Goal: Task Accomplishment & Management: Complete application form

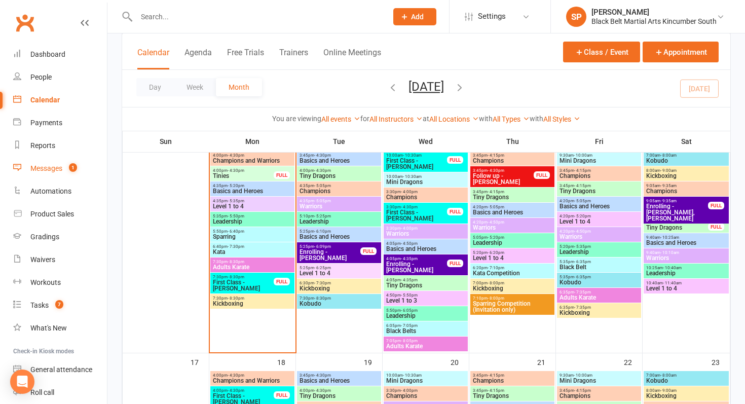
click at [61, 173] on link "Messages 1" at bounding box center [60, 168] width 94 height 23
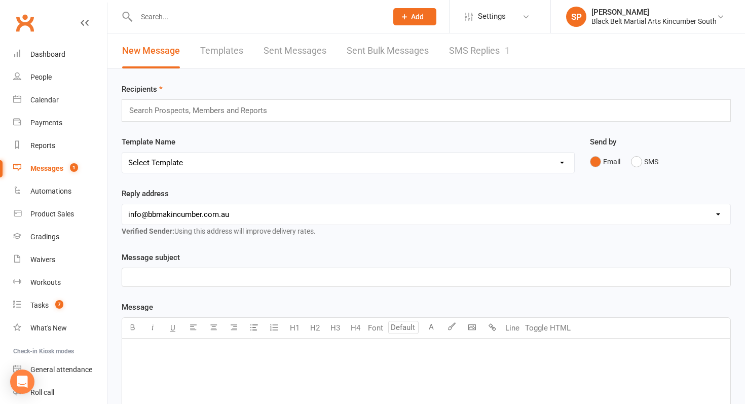
click at [508, 52] on div "1" at bounding box center [507, 50] width 5 height 11
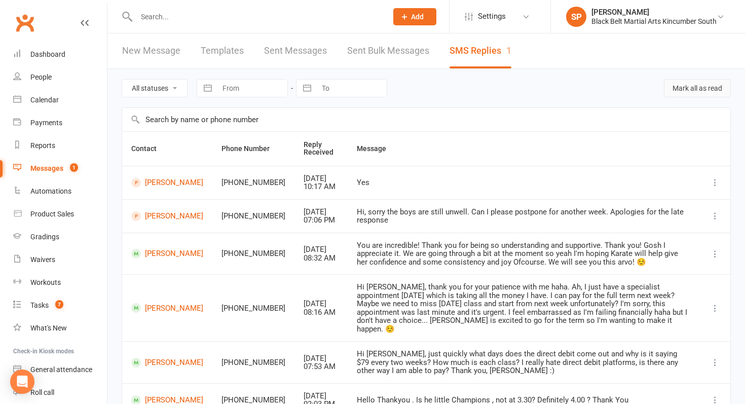
click at [697, 91] on button "Mark all as read" at bounding box center [697, 88] width 67 height 18
click at [37, 97] on div "Calendar" at bounding box center [44, 100] width 28 height 8
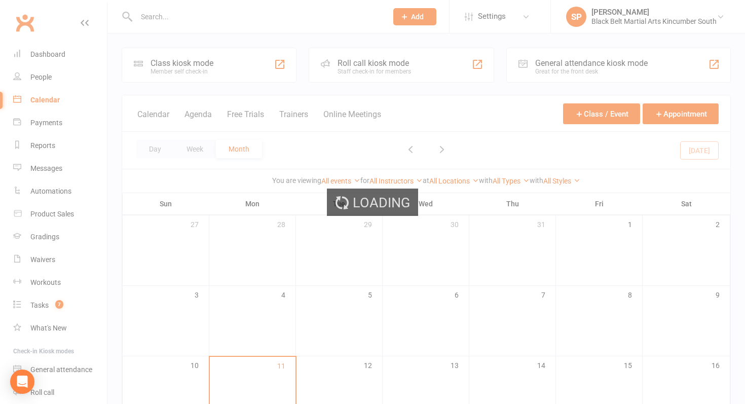
click at [37, 97] on div "Loading" at bounding box center [372, 202] width 745 height 404
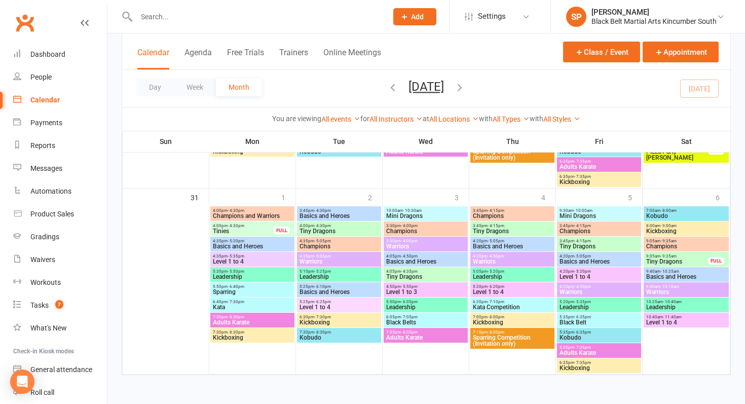
scroll to position [1110, 0]
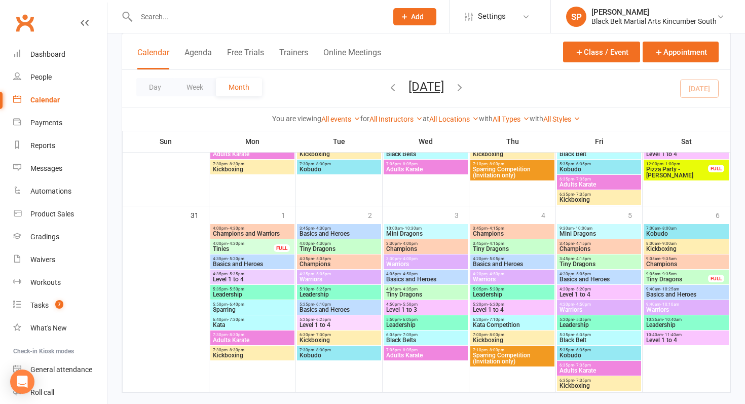
click at [428, 10] on button "Add" at bounding box center [414, 16] width 43 height 17
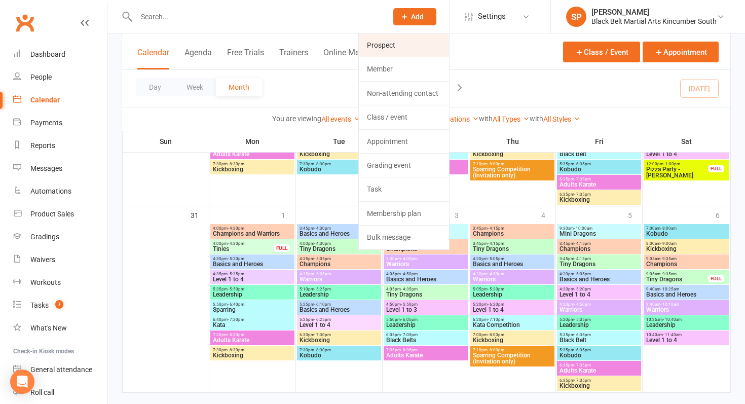
click at [416, 35] on link "Prospect" at bounding box center [404, 44] width 90 height 23
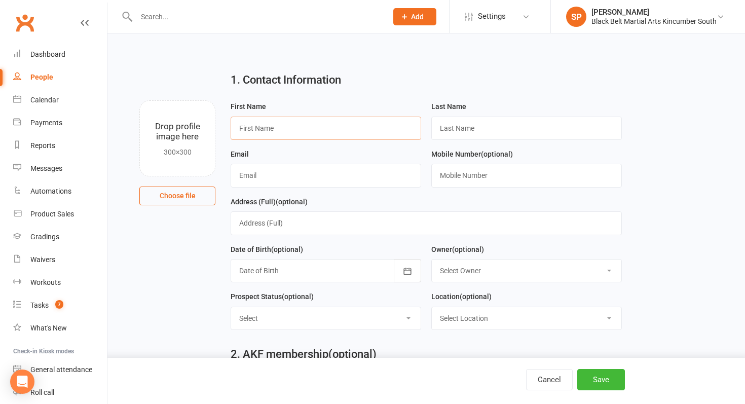
click at [326, 124] on input "text" at bounding box center [326, 128] width 190 height 23
type input "Zephie"
click at [504, 126] on input "text" at bounding box center [526, 128] width 190 height 23
paste input "[PERSON_NAME]"
type input "[PERSON_NAME]"
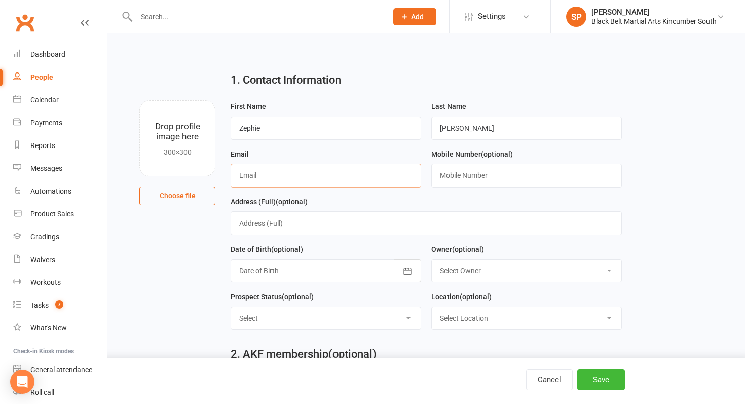
click at [310, 171] on input "text" at bounding box center [326, 175] width 190 height 23
paste input "[EMAIL_ADDRESS][DOMAIN_NAME]"
type input "[EMAIL_ADDRESS][DOMAIN_NAME]"
click at [443, 178] on input "text" at bounding box center [526, 175] width 190 height 23
paste input "0433504729"
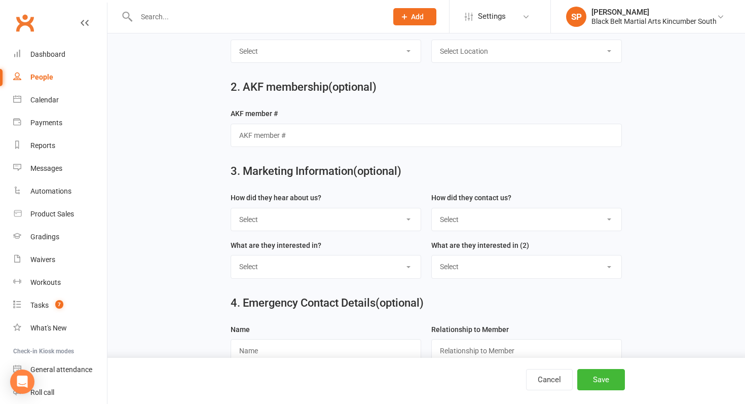
scroll to position [277, 0]
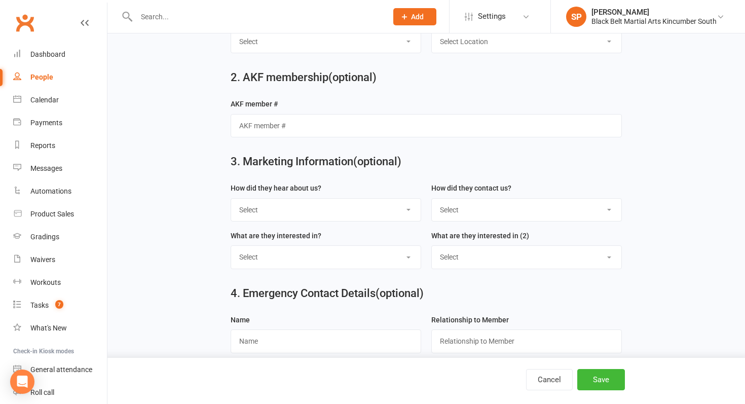
type input "0433504729"
click at [345, 215] on select "Select S4 - Search Engine R2 - Friend Referral A5 - Radio A2 - Print Media A7 -…" at bounding box center [325, 210] width 189 height 22
select select "S4 - Search Engine"
click at [531, 214] on select "Select Phone Internet Walk in School initiated" at bounding box center [526, 210] width 189 height 22
select select "Internet"
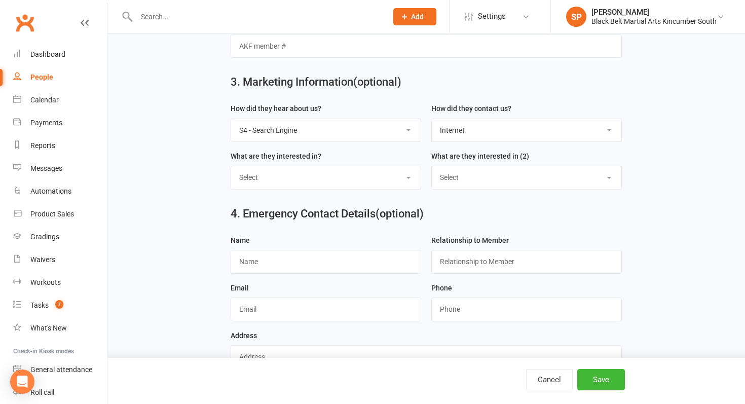
scroll to position [388, 0]
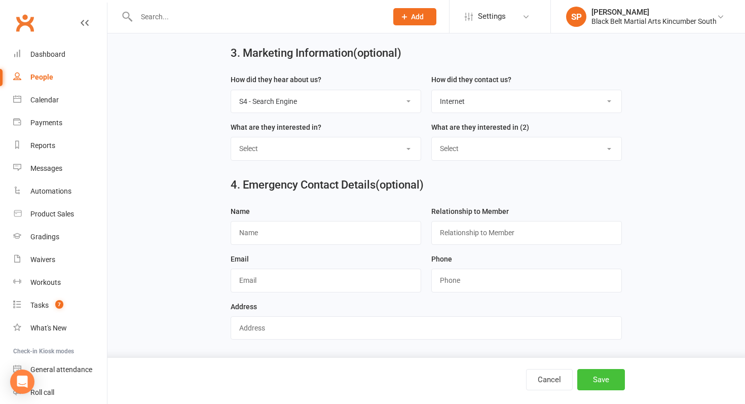
click at [606, 378] on button "Save" at bounding box center [601, 379] width 48 height 21
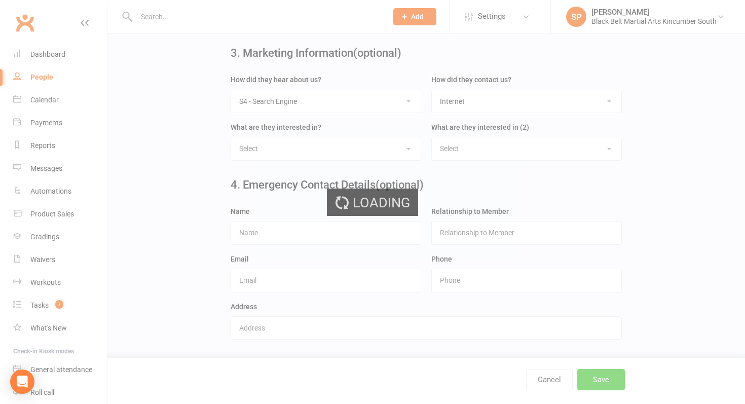
scroll to position [0, 0]
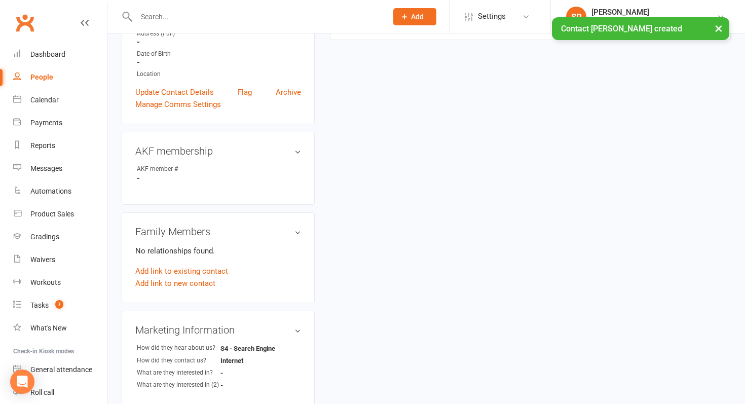
scroll to position [209, 0]
click at [180, 278] on link "Add link to new contact" at bounding box center [175, 281] width 80 height 12
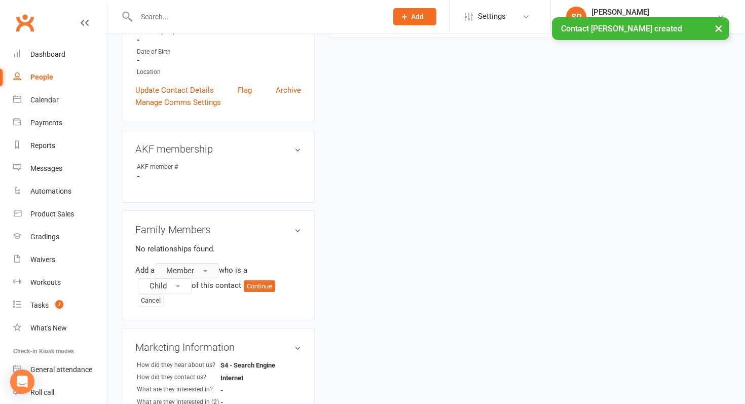
click at [194, 266] on span "Member" at bounding box center [180, 270] width 28 height 9
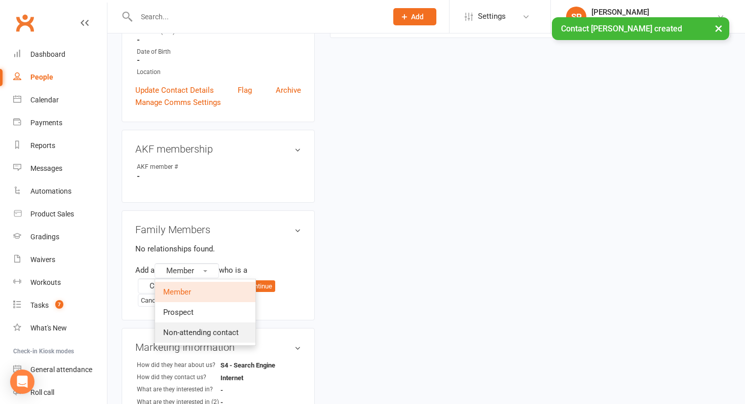
click at [226, 333] on span "Non-attending contact" at bounding box center [200, 332] width 75 height 9
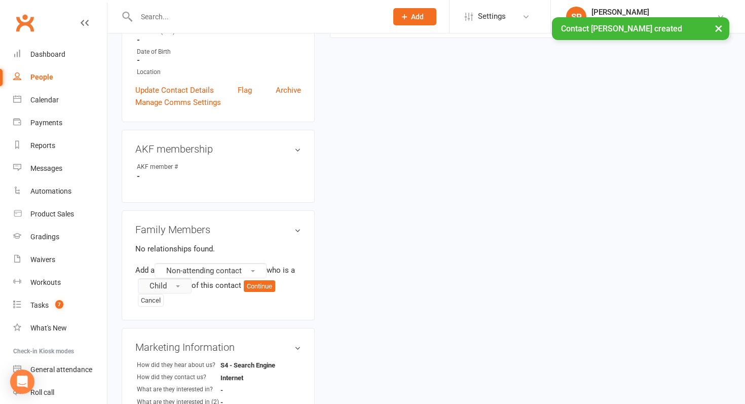
click at [166, 284] on button "Child" at bounding box center [165, 285] width 54 height 15
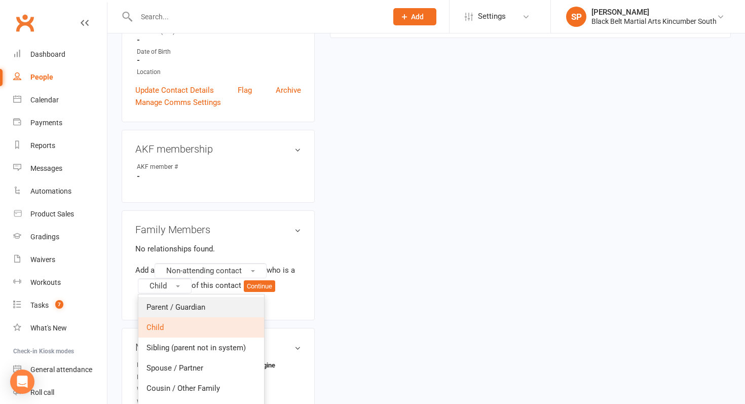
click at [167, 302] on span "Parent / Guardian" at bounding box center [175, 306] width 59 height 9
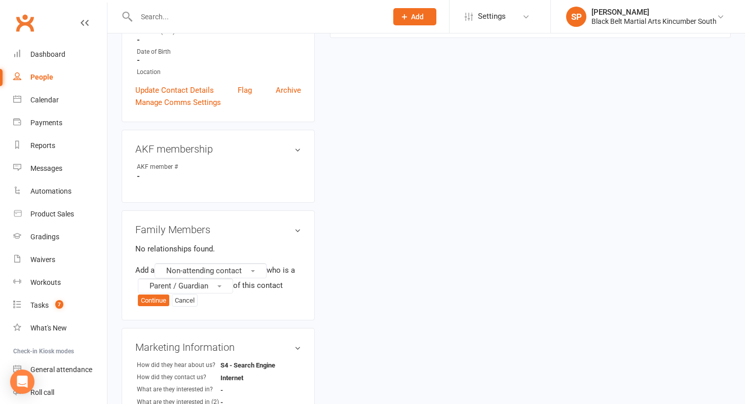
click at [145, 304] on div "Add a Non-attending contact who is a Parent / Guardian of this contact Continue…" at bounding box center [218, 285] width 166 height 44
click at [150, 301] on button "Continue" at bounding box center [153, 300] width 31 height 12
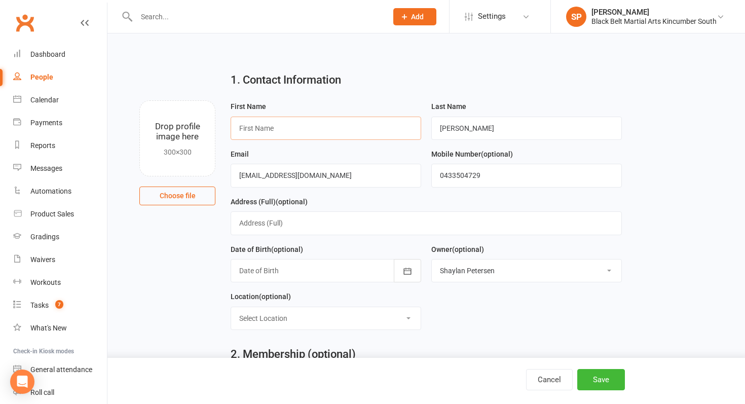
click at [339, 131] on input "text" at bounding box center [326, 128] width 190 height 23
type input "[PERSON_NAME]"
click at [605, 371] on button "Save" at bounding box center [601, 379] width 48 height 21
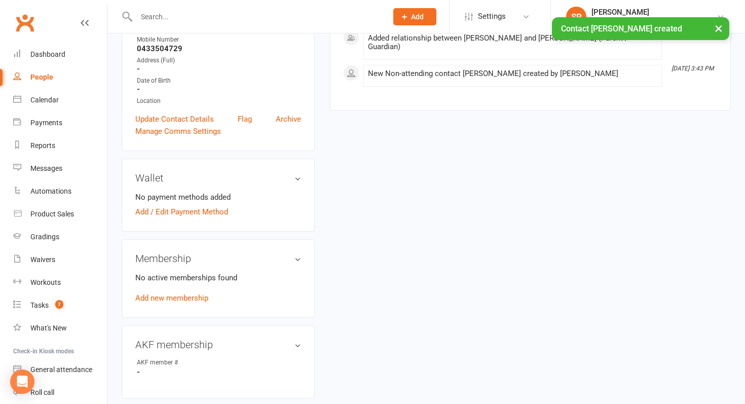
scroll to position [189, 0]
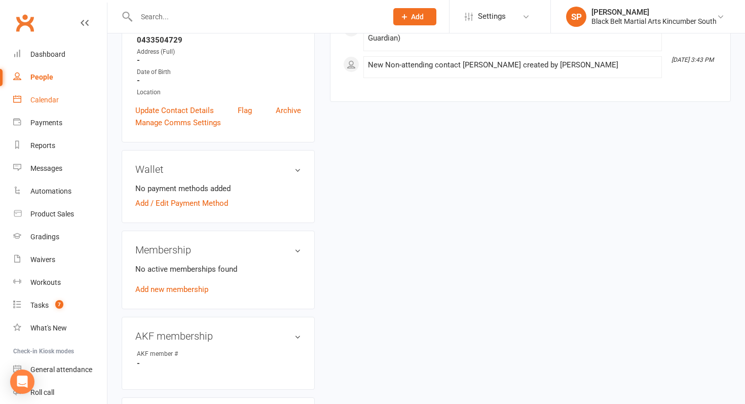
click at [74, 105] on link "Calendar" at bounding box center [60, 100] width 94 height 23
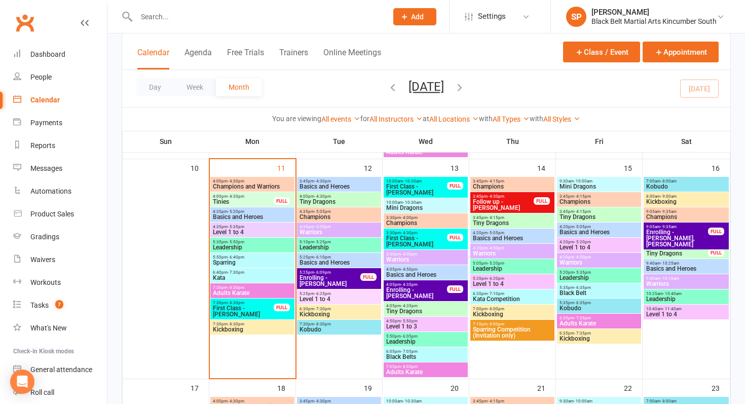
scroll to position [570, 0]
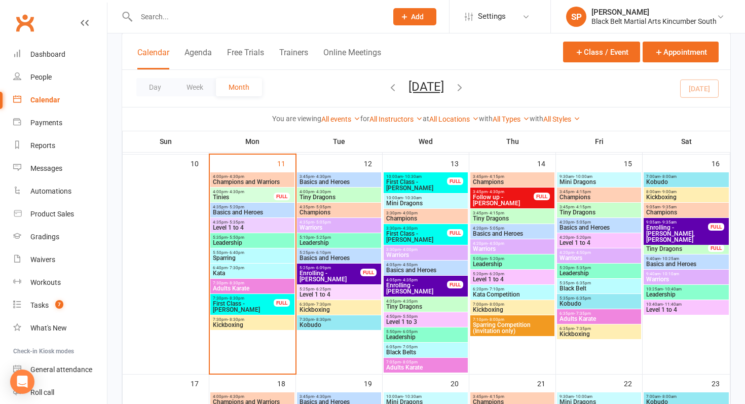
click at [340, 190] on span "4:00pm - 4:30pm" at bounding box center [339, 191] width 80 height 5
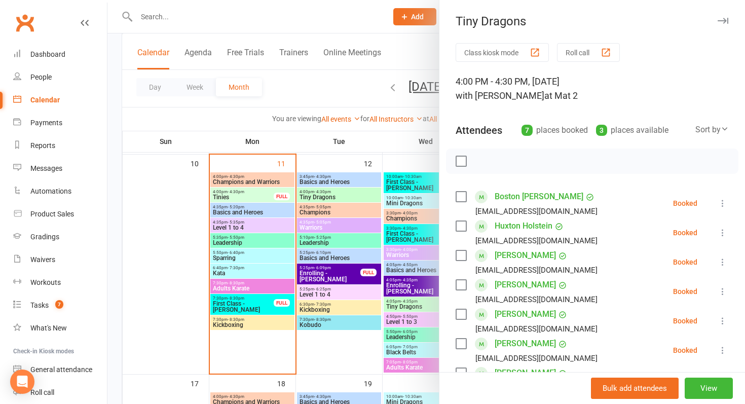
click at [340, 190] on div at bounding box center [425, 202] width 637 height 404
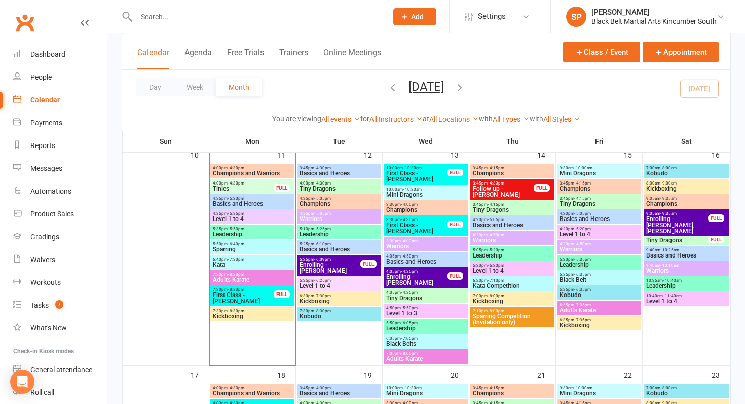
scroll to position [565, 0]
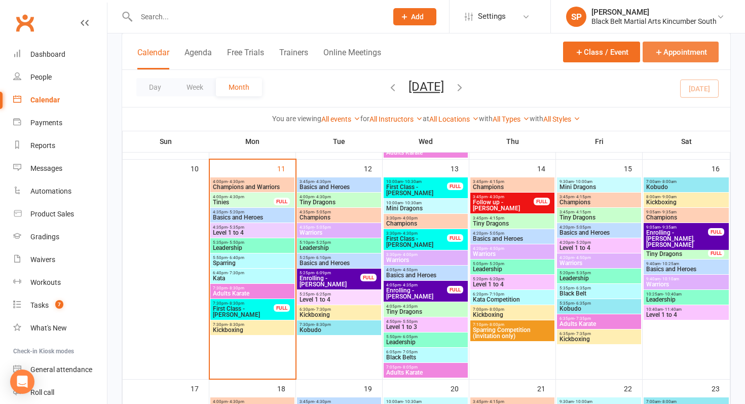
click at [689, 55] on button "Appointment" at bounding box center [680, 52] width 76 height 21
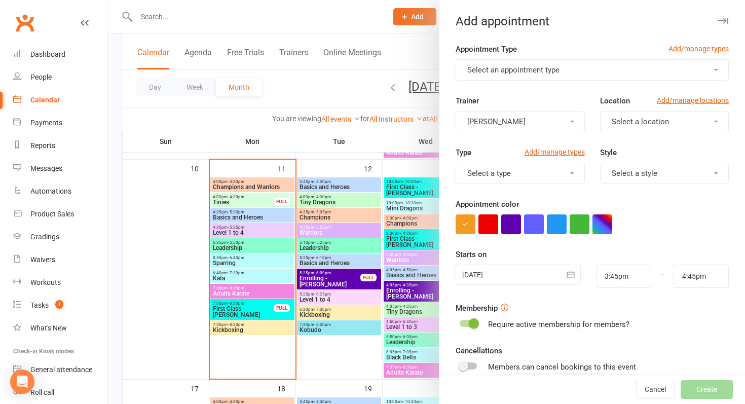
click at [535, 61] on button "Select an appointment type" at bounding box center [591, 69] width 273 height 21
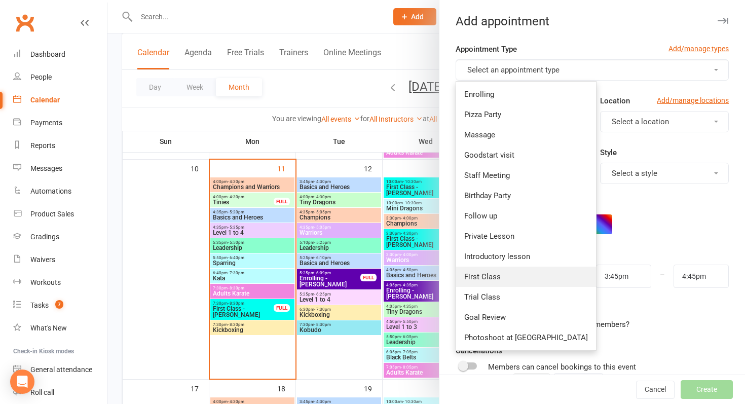
click at [504, 281] on link "First Class" at bounding box center [526, 276] width 140 height 20
type input "4:15pm"
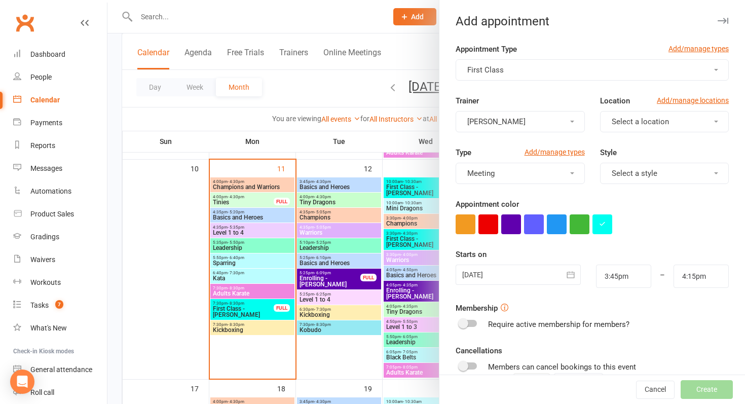
click at [504, 281] on div at bounding box center [517, 274] width 125 height 20
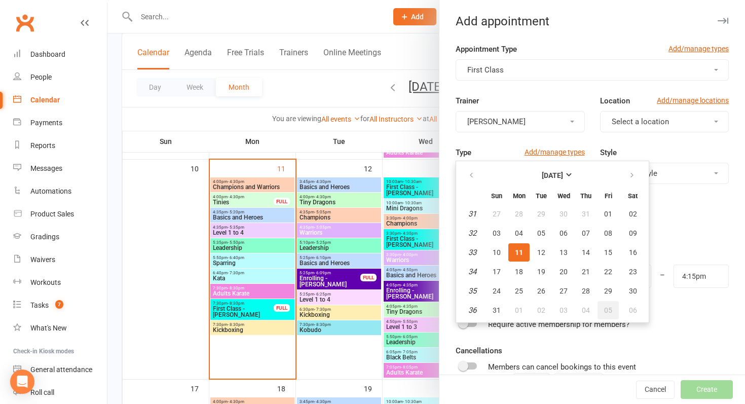
click at [604, 308] on span "05" at bounding box center [608, 310] width 8 height 8
type input "[DATE]"
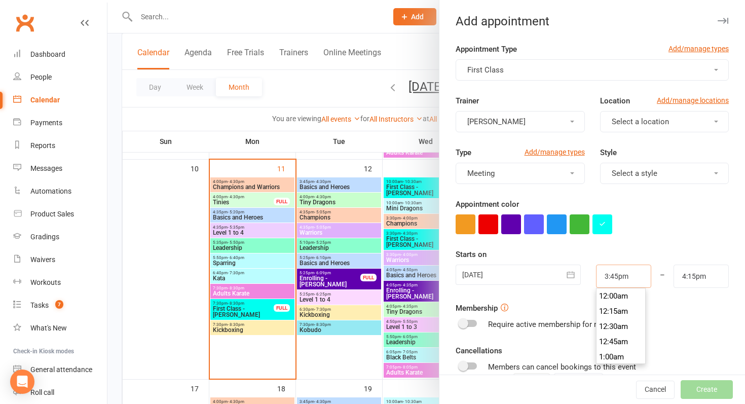
scroll to position [942, 0]
drag, startPoint x: 624, startPoint y: 280, endPoint x: 582, endPoint y: 277, distance: 42.7
click at [583, 277] on div "[DATE] [DATE] Sun Mon Tue Wed Thu Fri Sat 36 31 01 02 03 04 05 06 37 07 08 09 1…" at bounding box center [592, 275] width 288 height 23
click at [654, 276] on div "–" at bounding box center [661, 275] width 23 height 23
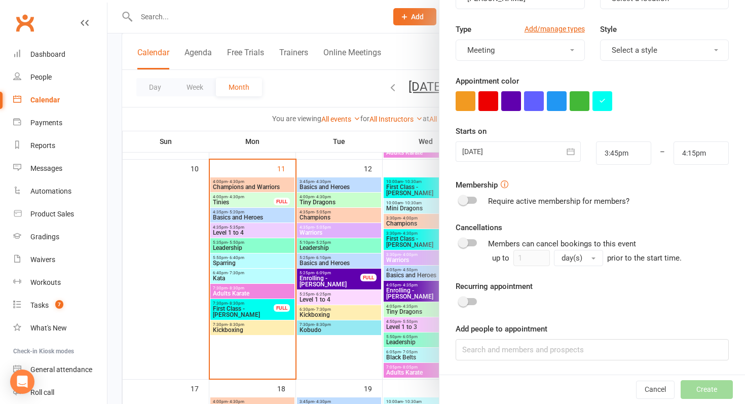
click at [534, 336] on div "Add people to appointment" at bounding box center [591, 341] width 273 height 37
click at [534, 339] on input at bounding box center [591, 349] width 273 height 21
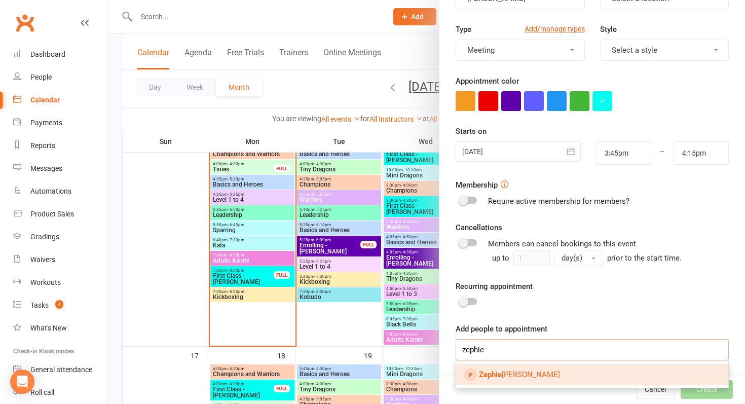
scroll to position [599, 0]
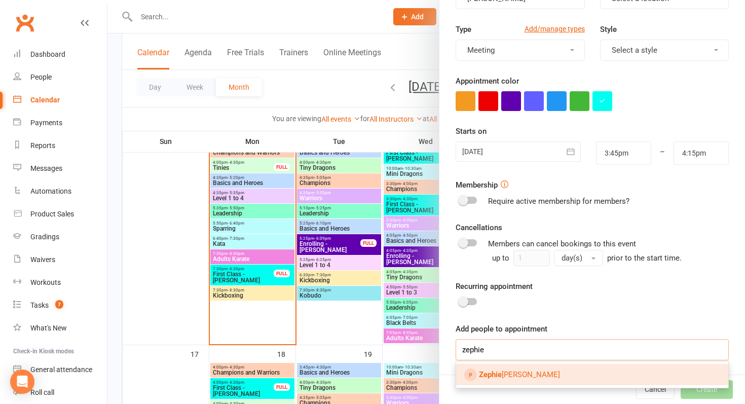
type input "zephie"
click at [524, 371] on span "[PERSON_NAME]" at bounding box center [519, 374] width 81 height 9
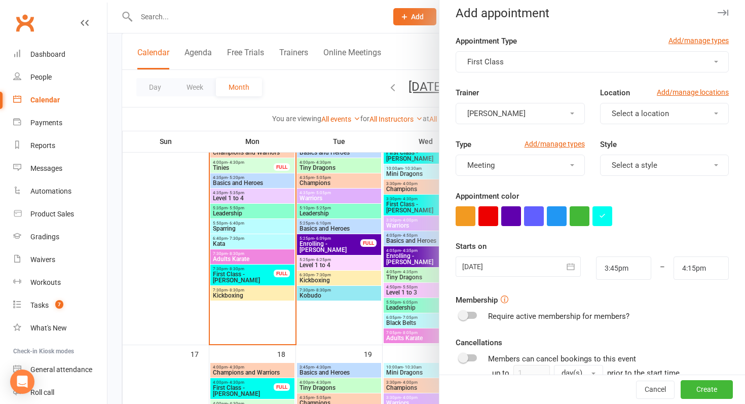
scroll to position [0, 0]
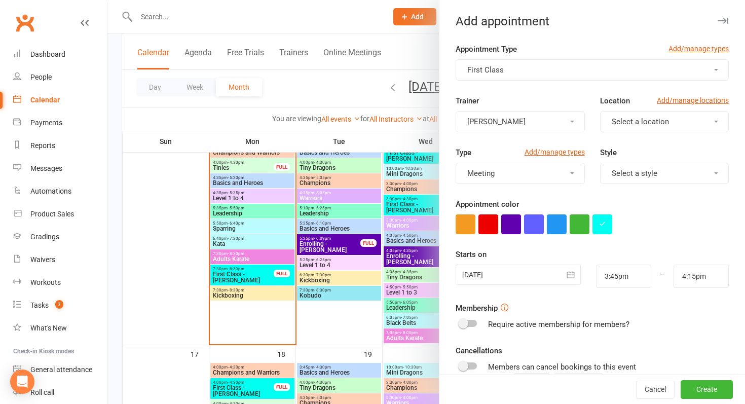
click at [675, 172] on button "Select a style" at bounding box center [664, 173] width 129 height 21
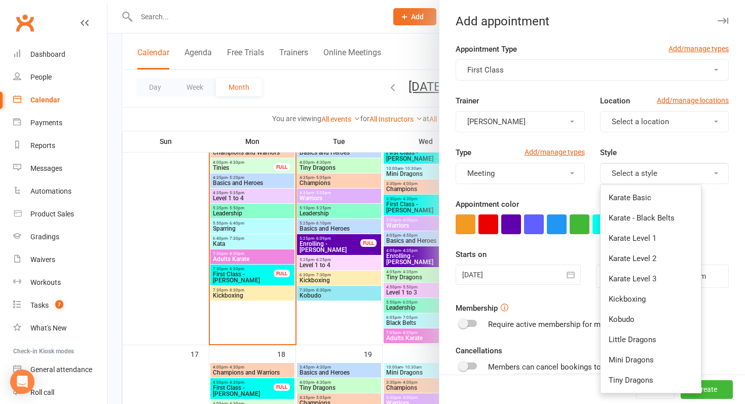
click at [675, 172] on button "Select a style" at bounding box center [664, 173] width 129 height 21
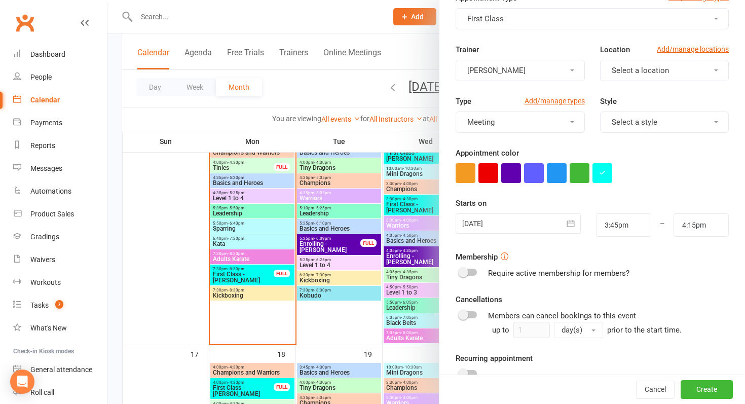
scroll to position [151, 0]
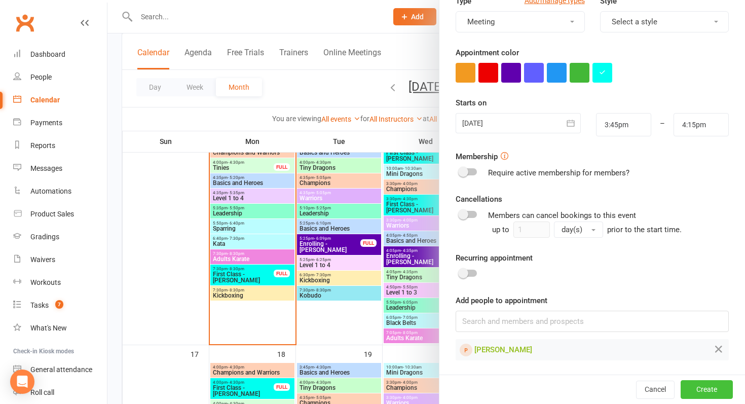
click at [713, 388] on button "Create" at bounding box center [706, 389] width 52 height 18
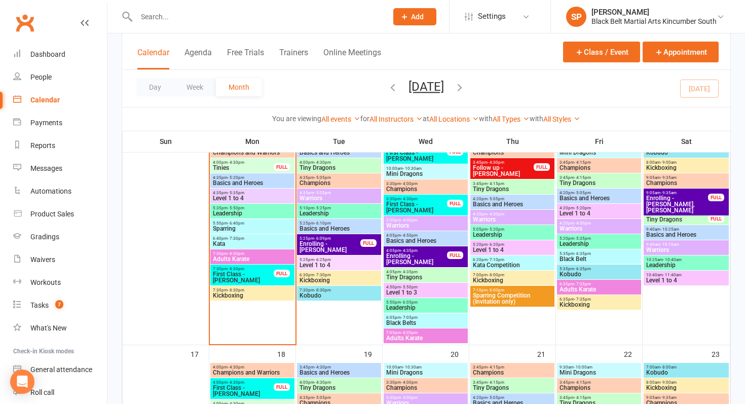
click at [395, 21] on button "Add" at bounding box center [414, 16] width 43 height 17
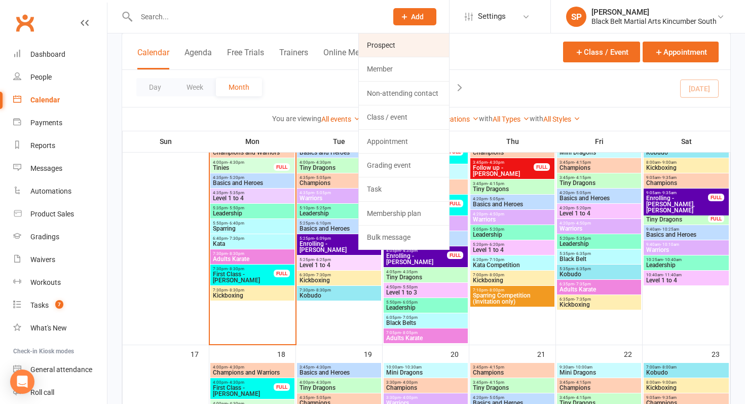
click at [397, 48] on link "Prospect" at bounding box center [404, 44] width 90 height 23
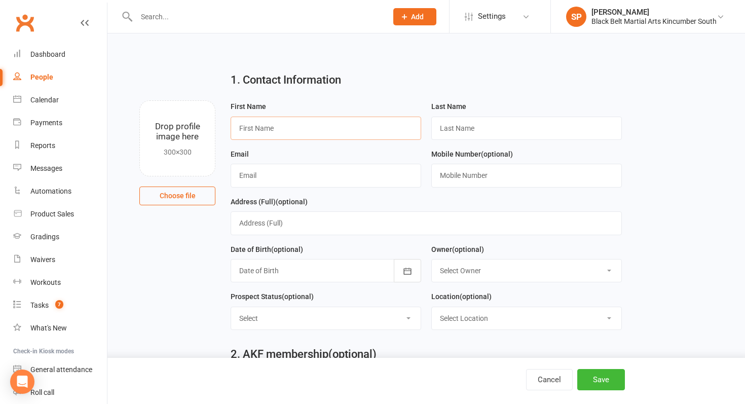
click at [340, 120] on input "text" at bounding box center [326, 128] width 190 height 23
type input "Bronwyn"
click at [493, 125] on input "text" at bounding box center [526, 128] width 190 height 23
paste input "Dighton"
type input "Dighton"
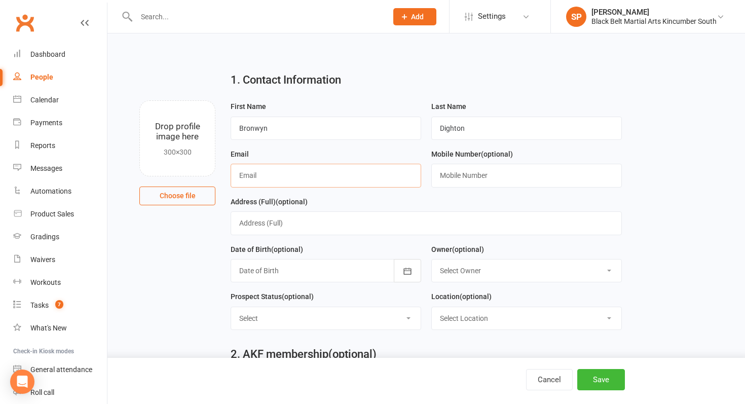
click at [282, 174] on input "text" at bounding box center [326, 175] width 190 height 23
paste input "[EMAIL_ADDRESS][DOMAIN_NAME]"
type input "[EMAIL_ADDRESS][DOMAIN_NAME]"
click at [484, 169] on input "text" at bounding box center [526, 175] width 190 height 23
paste input "0402178729"
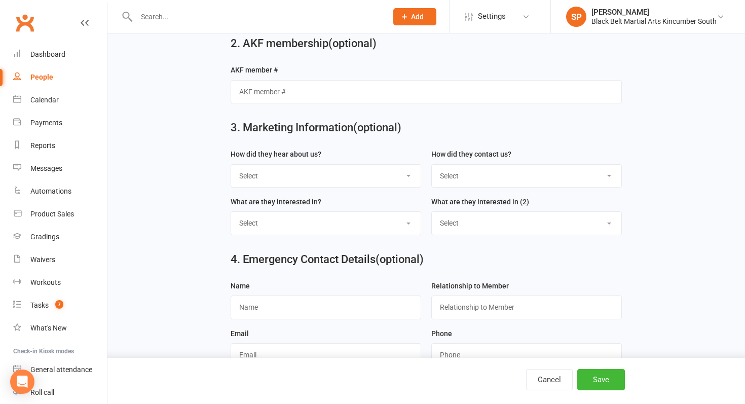
scroll to position [333, 0]
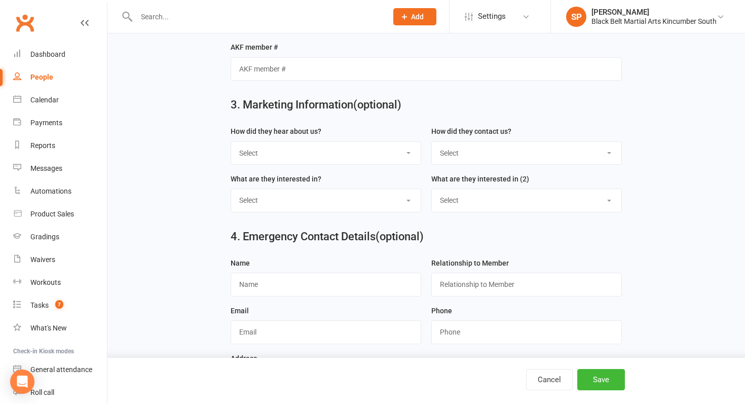
type input "0402178729"
click at [349, 156] on select "Select S4 - Search Engine R2 - Friend Referral A5 - Radio A2 - Print Media A7 -…" at bounding box center [325, 153] width 189 height 22
select select "S4 - Search Engine"
click at [509, 147] on select "Select Phone Internet Walk in School initiated" at bounding box center [526, 153] width 189 height 22
select select "Internet"
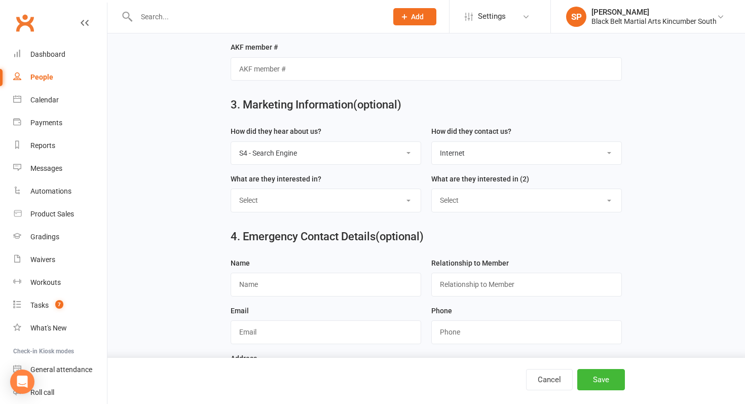
scroll to position [388, 0]
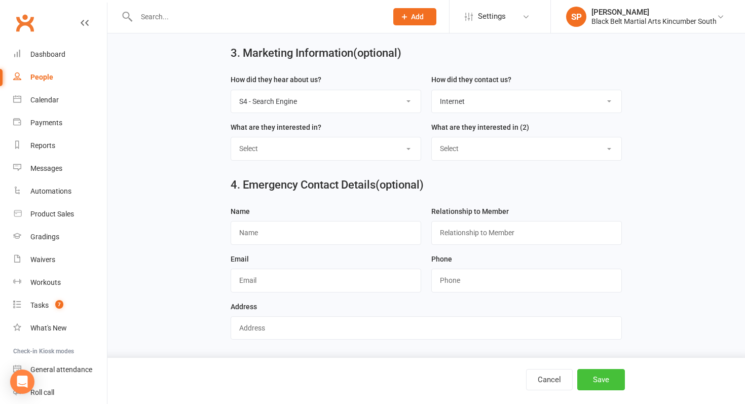
click at [602, 370] on button "Save" at bounding box center [601, 379] width 48 height 21
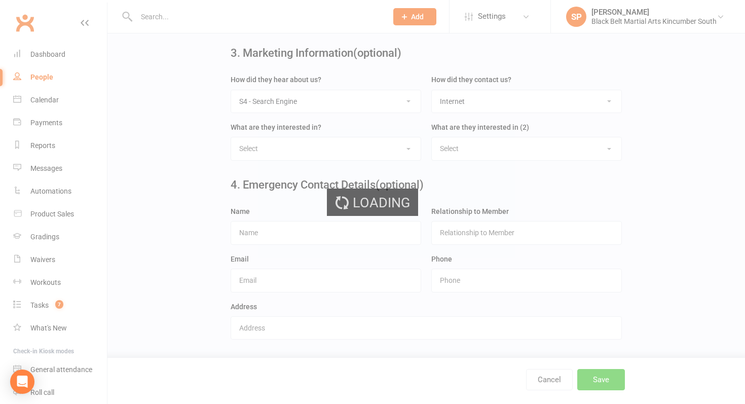
scroll to position [0, 0]
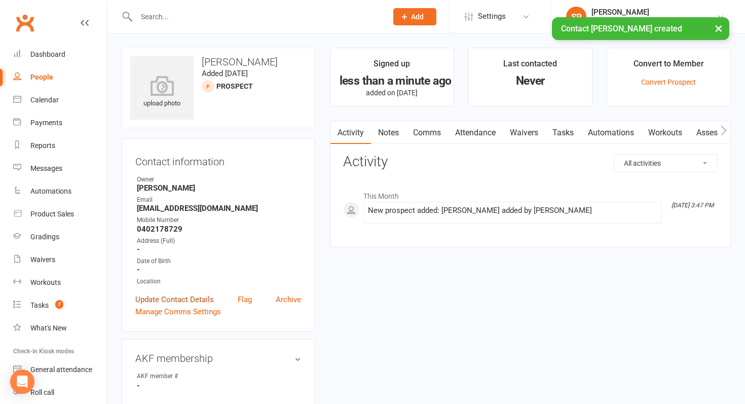
click at [185, 297] on link "Update Contact Details" at bounding box center [174, 299] width 79 height 12
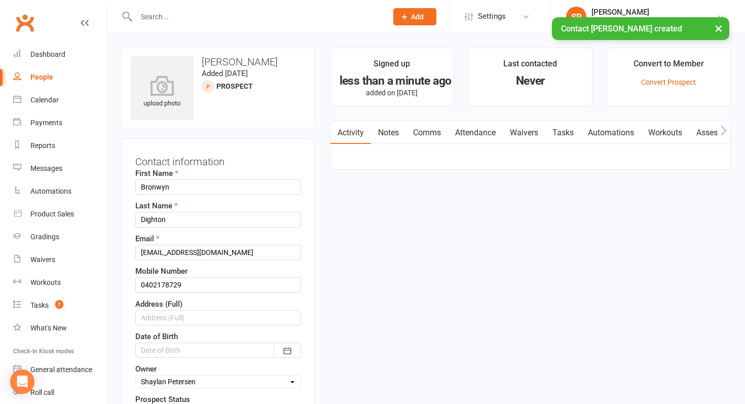
scroll to position [48, 0]
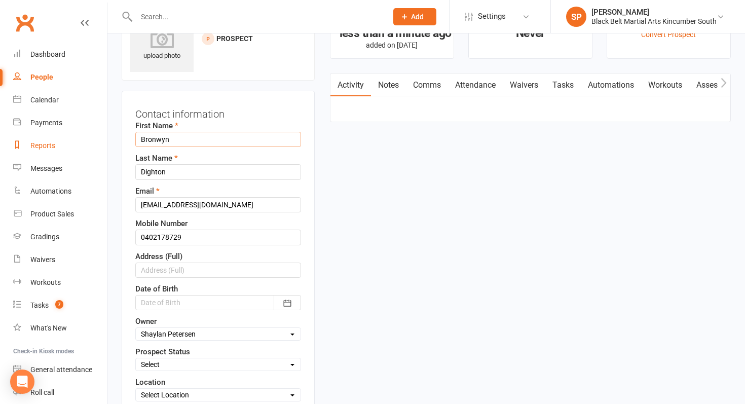
drag, startPoint x: 194, startPoint y: 141, endPoint x: 87, endPoint y: 139, distance: 106.9
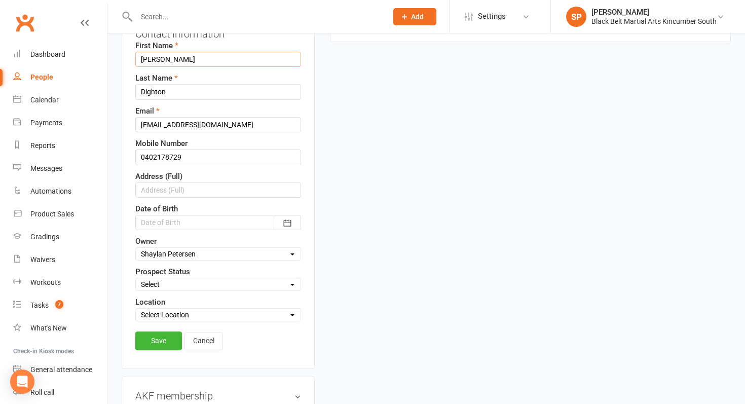
scroll to position [133, 0]
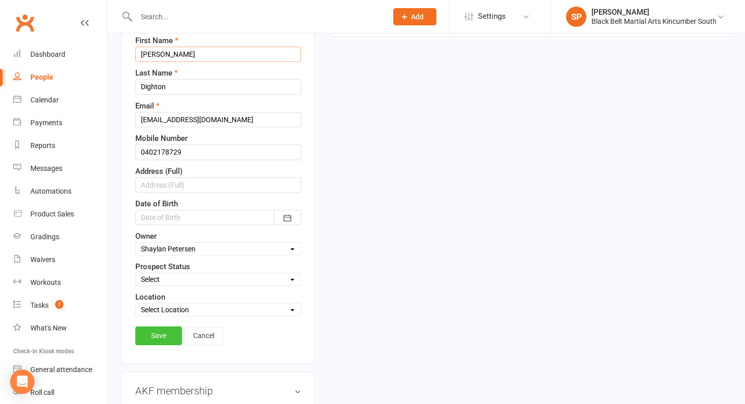
type input "[PERSON_NAME]"
click at [164, 336] on link "Save" at bounding box center [158, 335] width 47 height 18
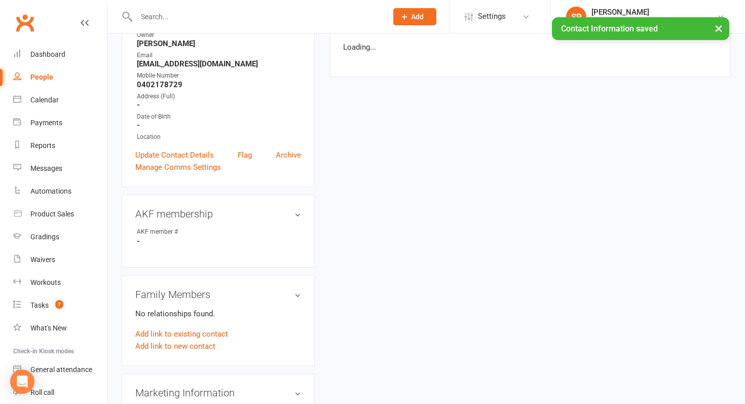
scroll to position [145, 0]
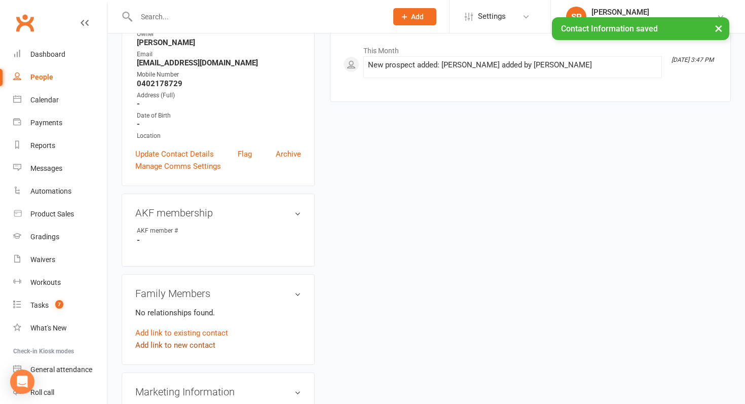
click at [186, 349] on link "Add link to new contact" at bounding box center [175, 345] width 80 height 12
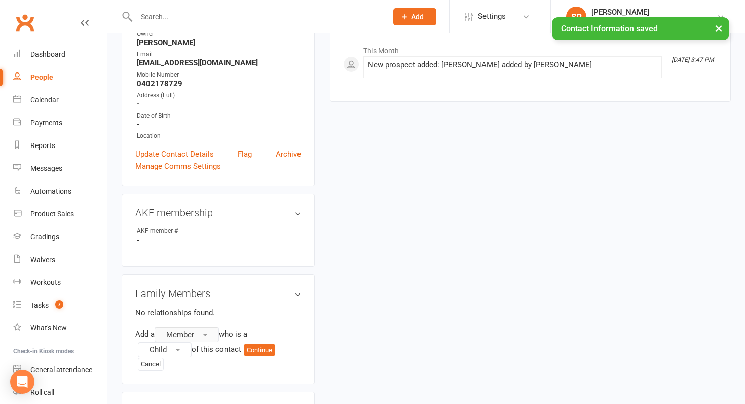
click at [214, 327] on button "Member" at bounding box center [187, 334] width 64 height 15
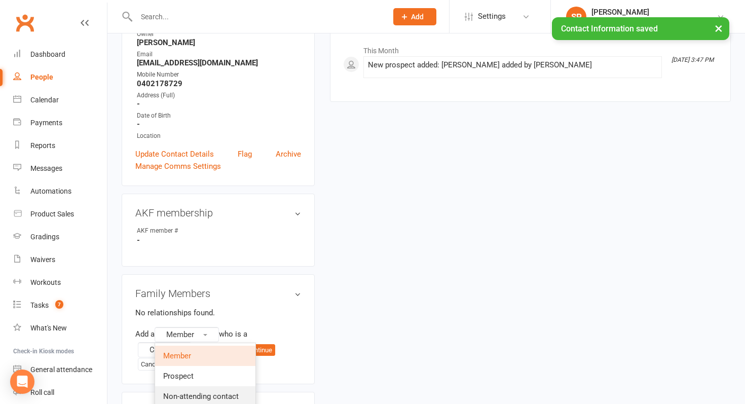
click at [201, 398] on span "Non-attending contact" at bounding box center [200, 396] width 75 height 9
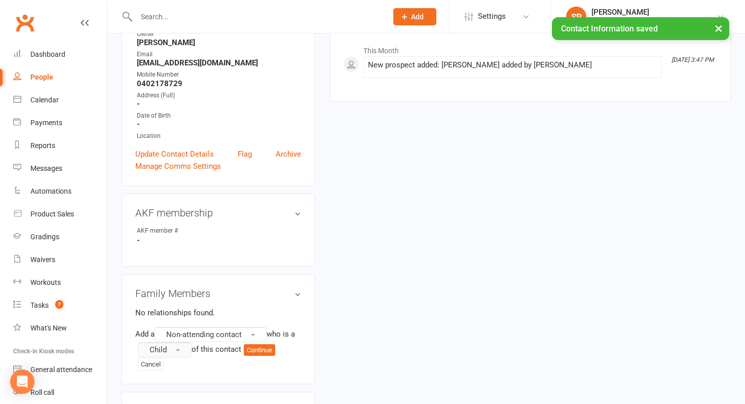
click at [168, 350] on button "Child" at bounding box center [165, 349] width 54 height 15
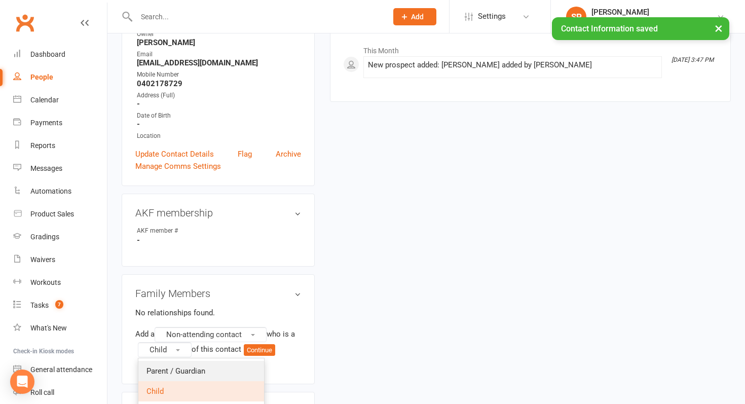
click at [168, 361] on link "Parent / Guardian" at bounding box center [201, 371] width 126 height 20
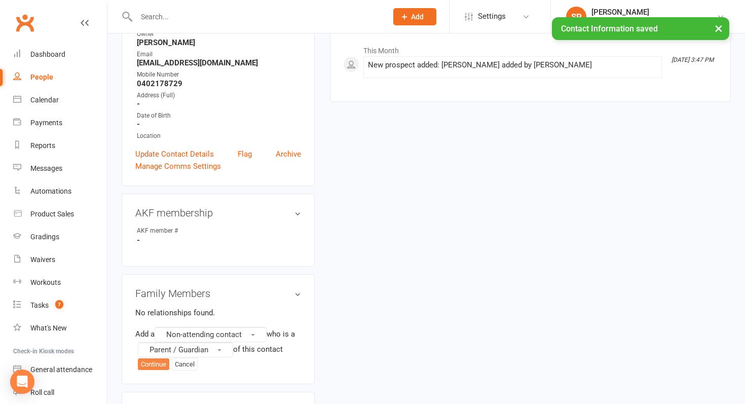
click at [151, 364] on button "Continue" at bounding box center [153, 364] width 31 height 12
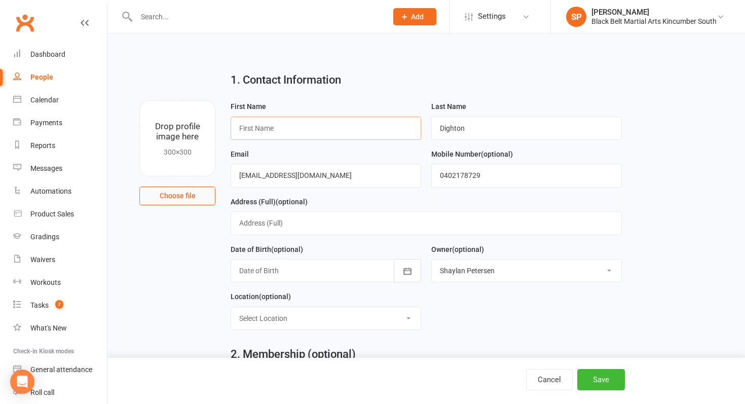
click at [314, 133] on input "text" at bounding box center [326, 128] width 190 height 23
click at [254, 127] on input "Brownwyn" at bounding box center [326, 128] width 190 height 23
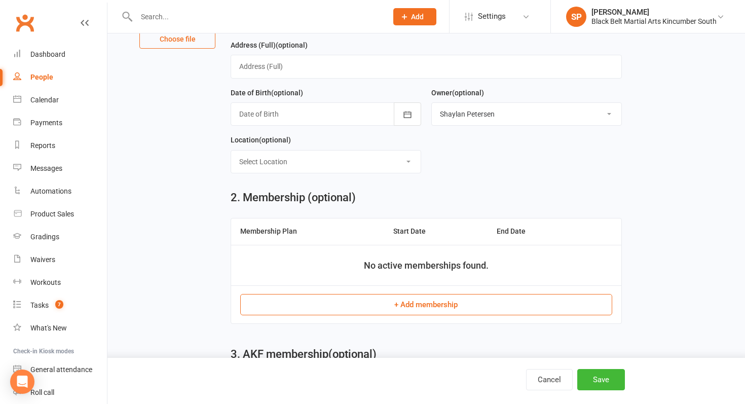
scroll to position [233, 0]
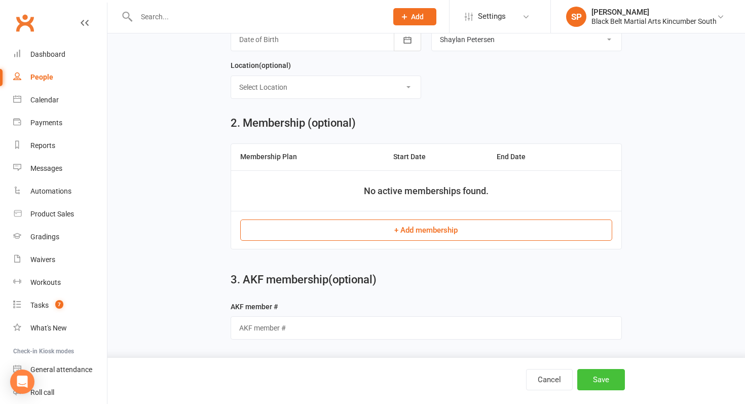
type input "Bronwyn"
click at [597, 379] on button "Save" at bounding box center [601, 379] width 48 height 21
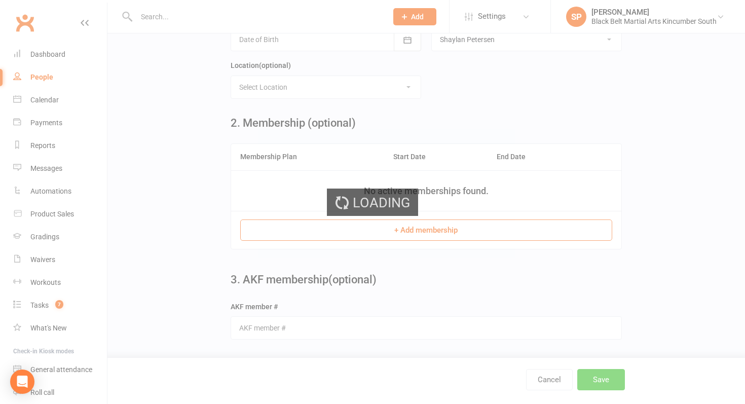
scroll to position [0, 0]
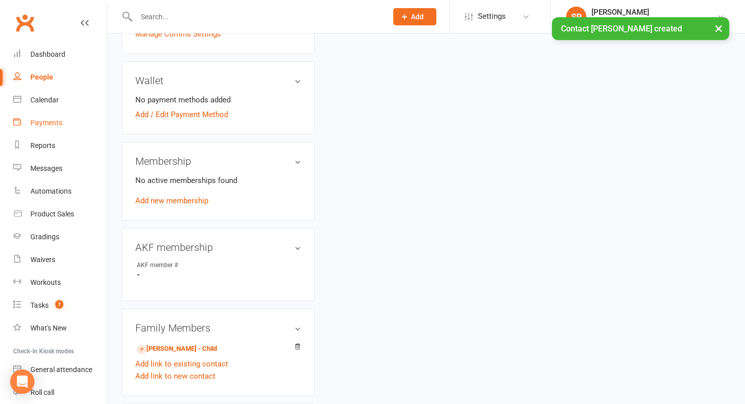
scroll to position [282, 0]
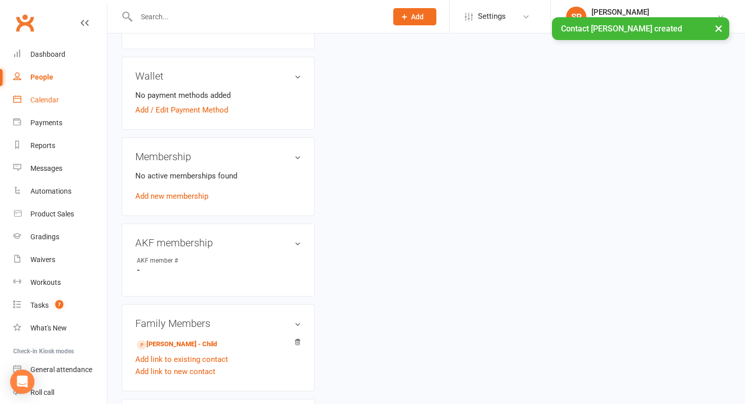
click at [31, 102] on div "Calendar" at bounding box center [44, 100] width 28 height 8
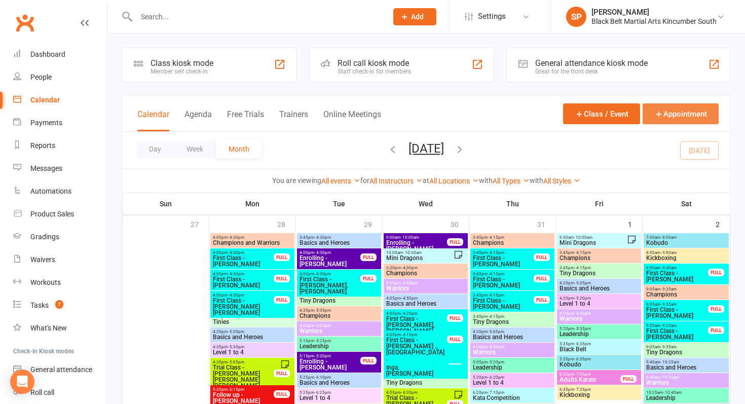
click at [671, 118] on button "Appointment" at bounding box center [680, 113] width 76 height 21
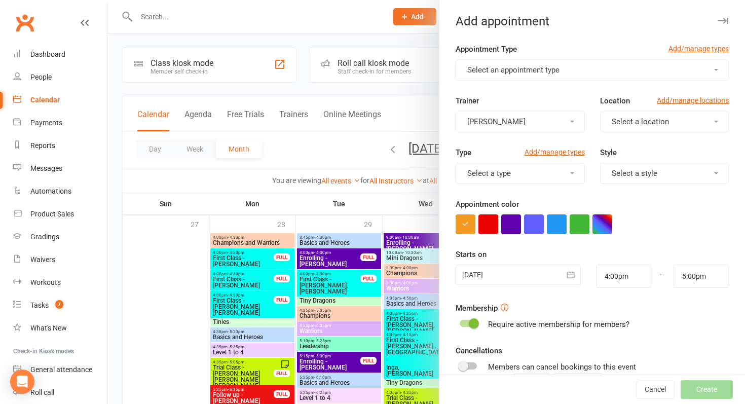
click at [494, 67] on span "Select an appointment type" at bounding box center [513, 69] width 92 height 9
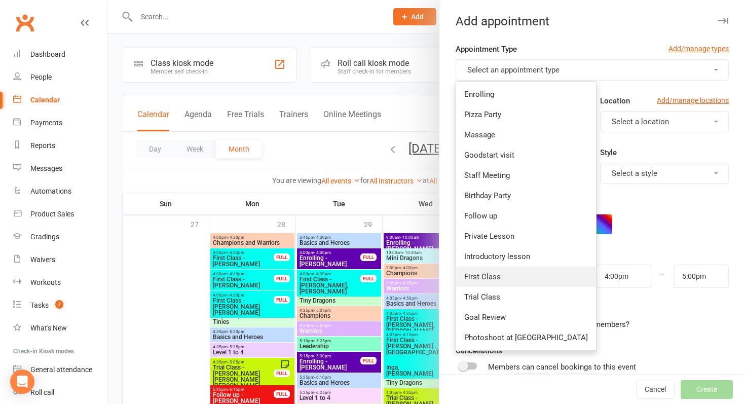
click at [507, 281] on link "First Class" at bounding box center [526, 276] width 140 height 20
type input "4:30pm"
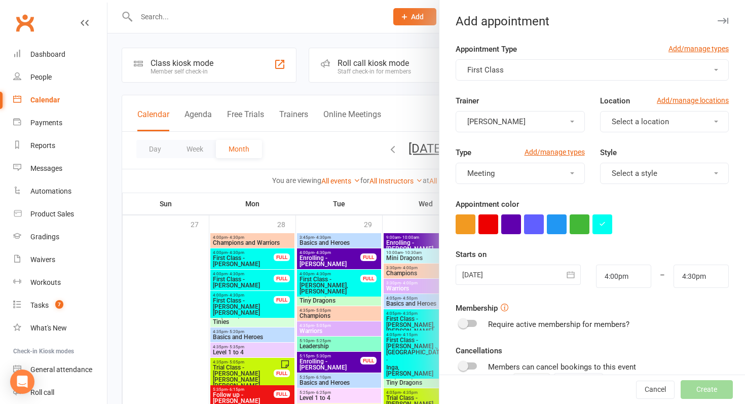
click at [511, 274] on div at bounding box center [517, 274] width 125 height 20
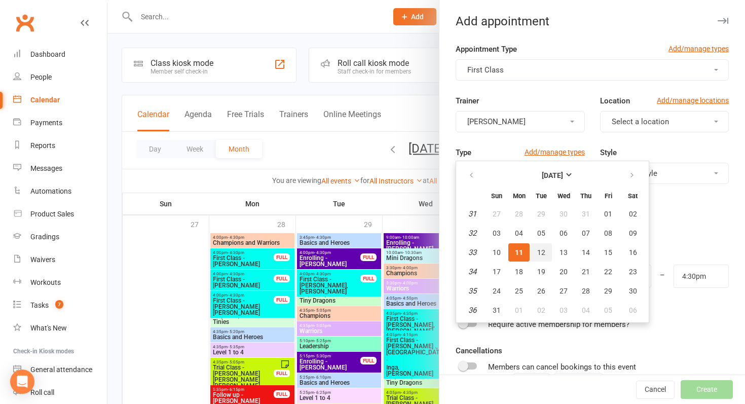
click at [539, 248] on span "12" at bounding box center [541, 252] width 8 height 8
type input "[DATE]"
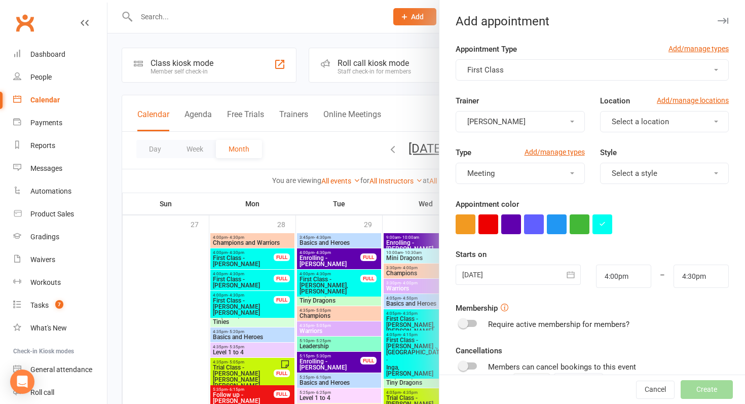
scroll to position [123, 0]
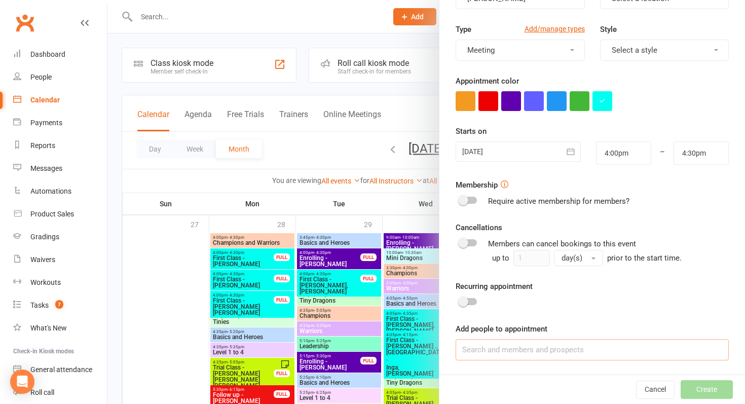
click at [557, 354] on input at bounding box center [591, 349] width 273 height 21
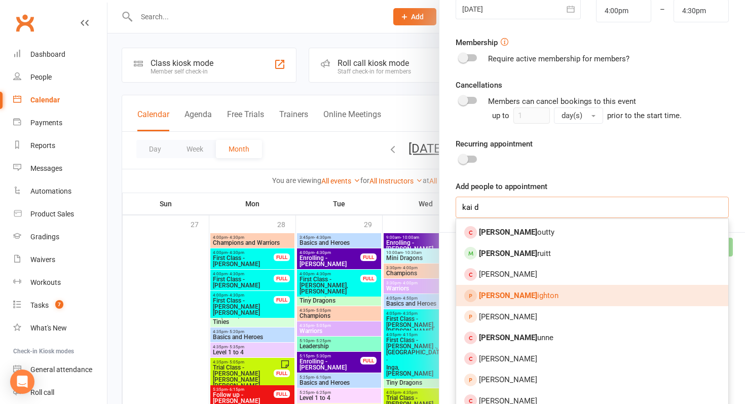
type input "kai d"
click at [531, 293] on link "[PERSON_NAME]" at bounding box center [592, 295] width 272 height 21
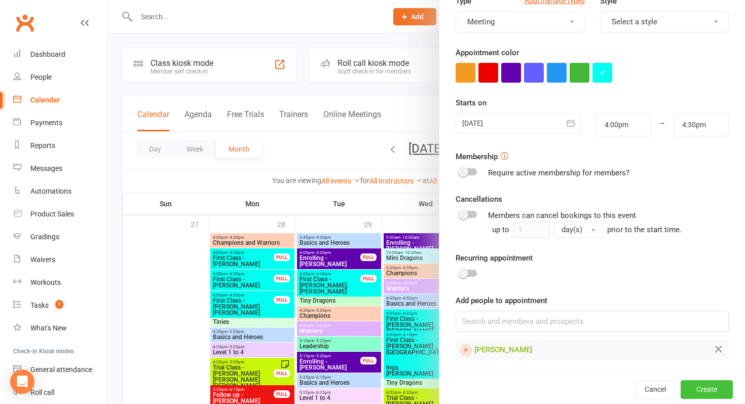
click at [712, 388] on button "Create" at bounding box center [706, 389] width 52 height 18
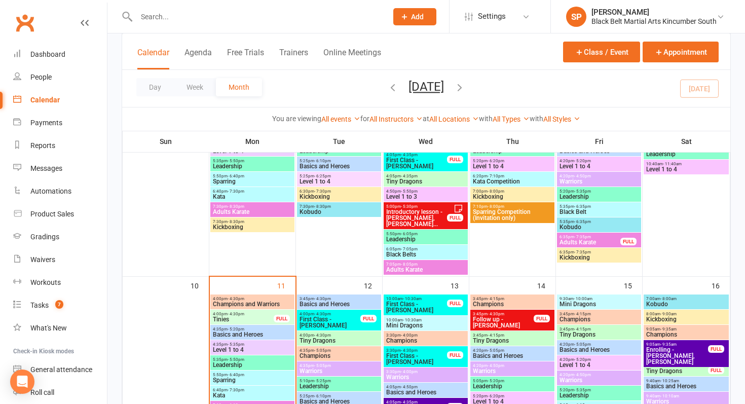
scroll to position [468, 0]
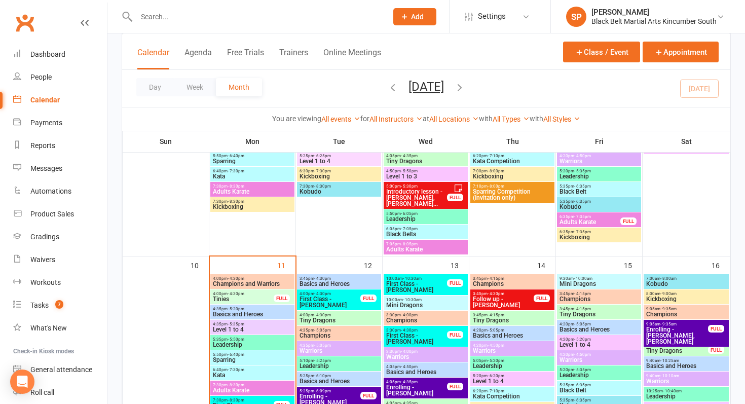
click at [352, 301] on span "First Class - [PERSON_NAME]" at bounding box center [330, 302] width 62 height 12
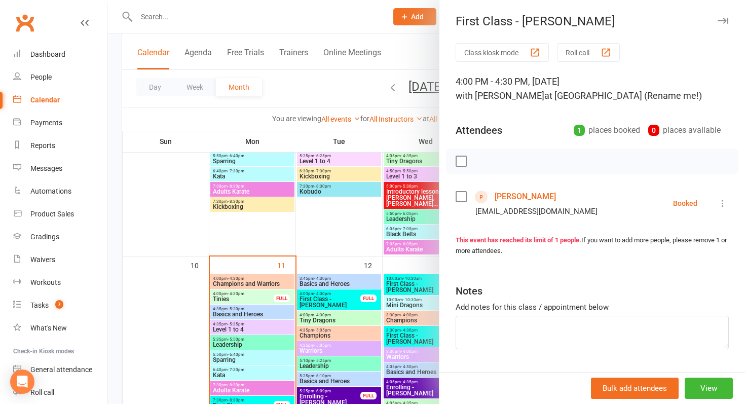
click at [504, 196] on link "[PERSON_NAME]" at bounding box center [524, 196] width 61 height 16
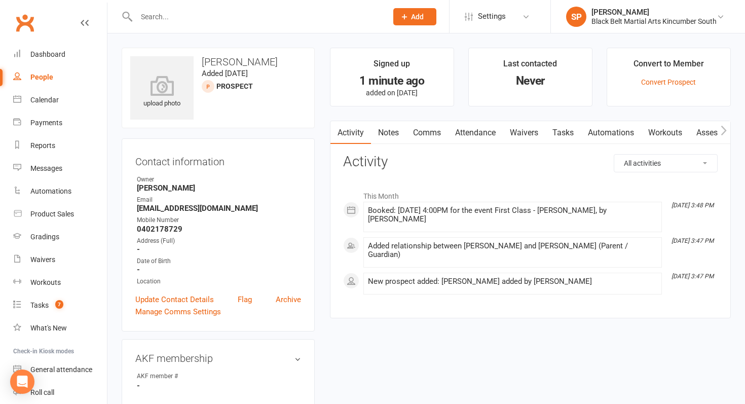
click at [521, 126] on link "Waivers" at bounding box center [524, 132] width 43 height 23
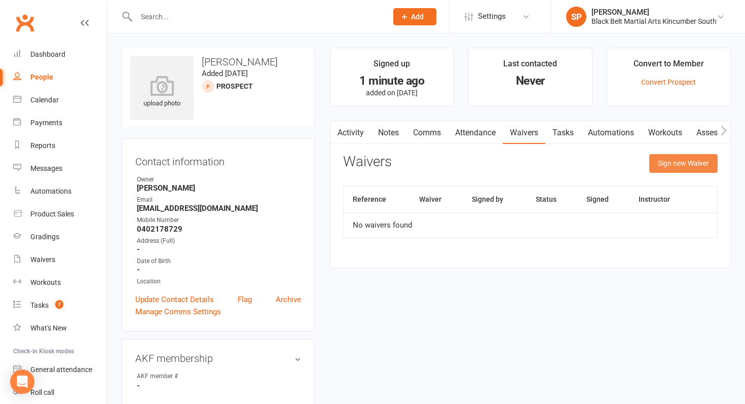
click at [690, 164] on button "Sign new Waiver" at bounding box center [683, 163] width 68 height 18
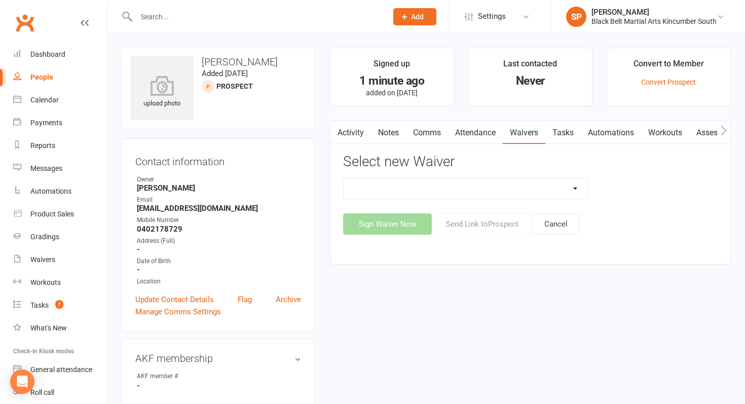
click at [460, 196] on select "Direct Debit Request Festival Enrolment Festival Trial Class Holiday Camp Waive…" at bounding box center [465, 188] width 244 height 20
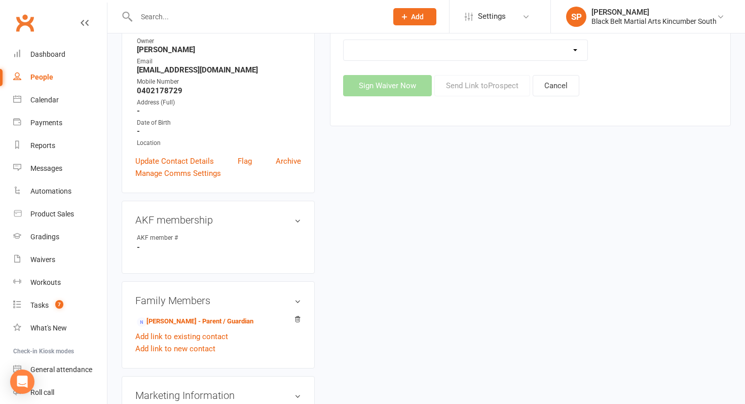
scroll to position [328, 0]
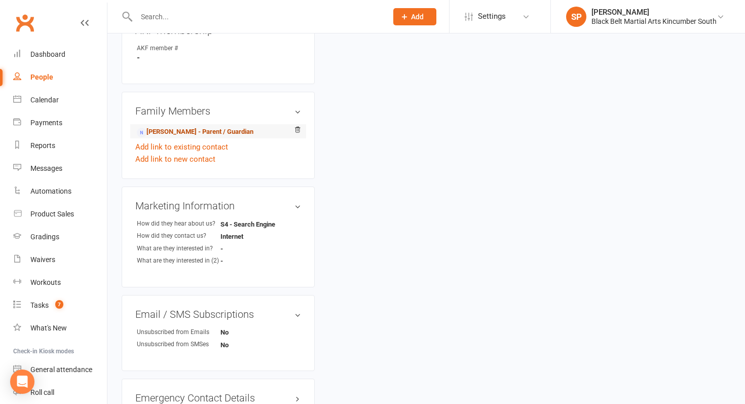
click at [187, 131] on link "[PERSON_NAME] - Parent / Guardian" at bounding box center [195, 132] width 117 height 11
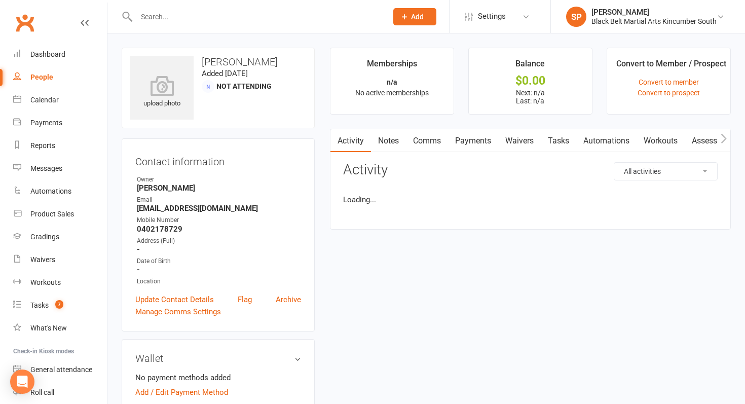
click at [517, 142] on link "Waivers" at bounding box center [519, 140] width 43 height 23
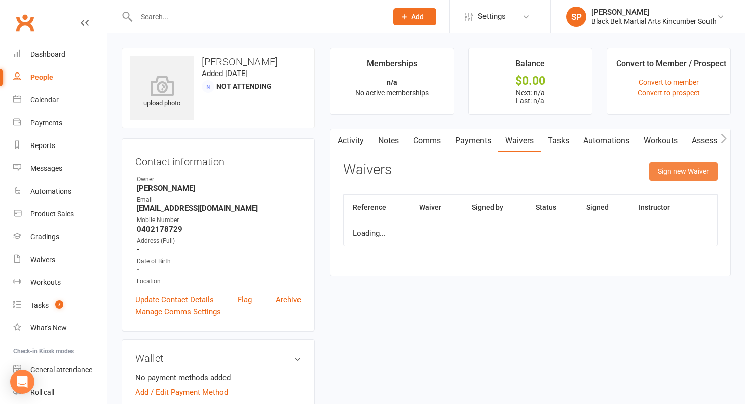
click at [677, 164] on button "Sign new Waiver" at bounding box center [683, 171] width 68 height 18
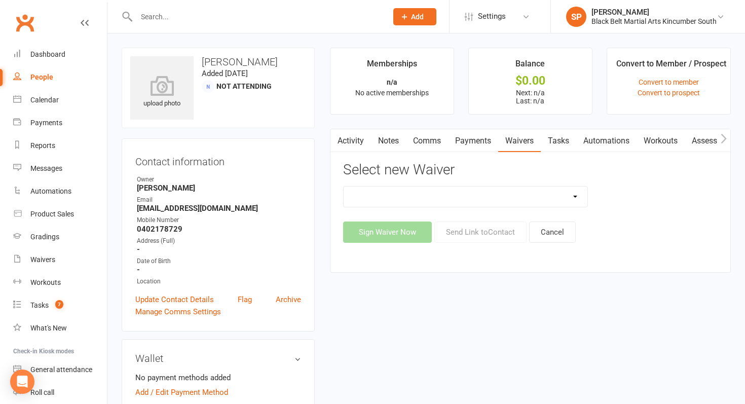
click at [465, 201] on select "Direct Debit Request Festival Enrolment Festival Trial Class Holiday Camp Waive…" at bounding box center [465, 196] width 244 height 20
select select "10335"
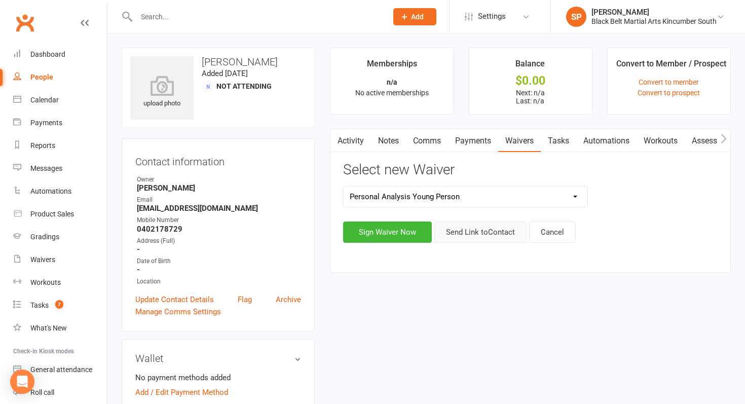
click at [474, 234] on button "Send Link to Contact" at bounding box center [480, 231] width 92 height 21
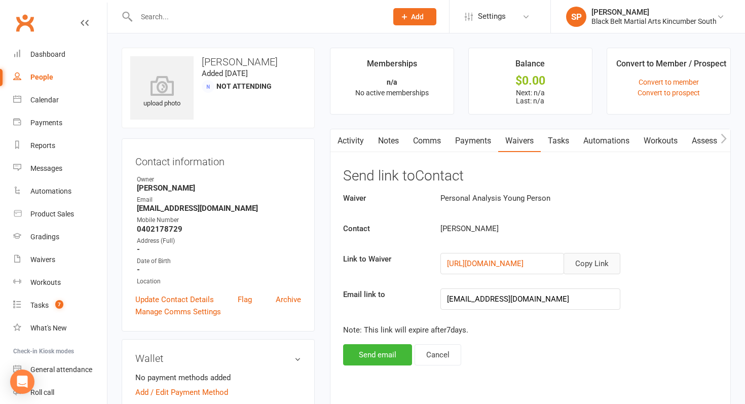
click at [585, 258] on button "Copy Link" at bounding box center [591, 263] width 57 height 21
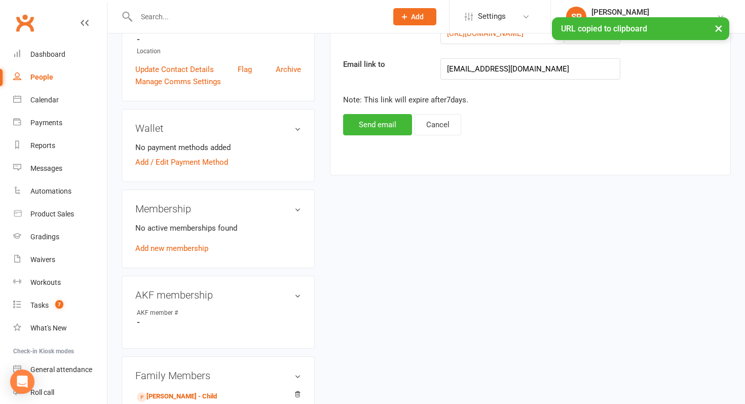
scroll to position [316, 0]
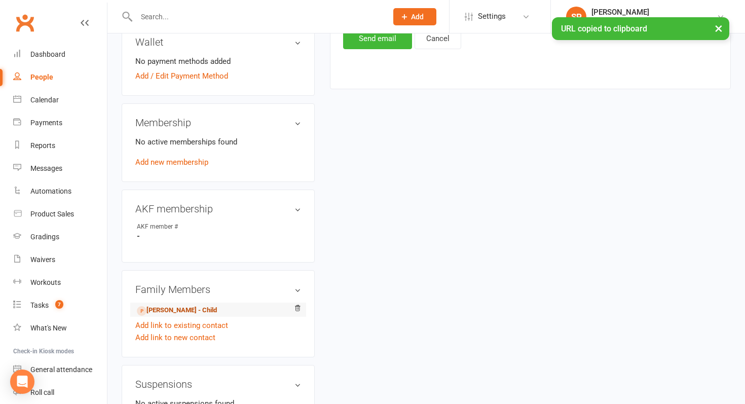
click at [174, 306] on link "[PERSON_NAME] - Child" at bounding box center [177, 310] width 80 height 11
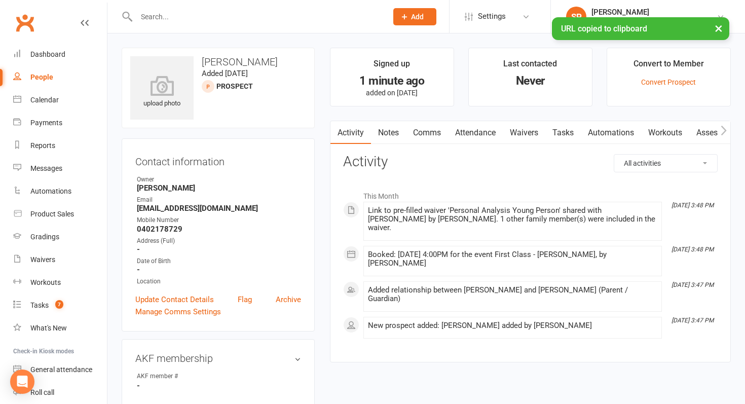
click at [431, 140] on link "Comms" at bounding box center [427, 132] width 42 height 23
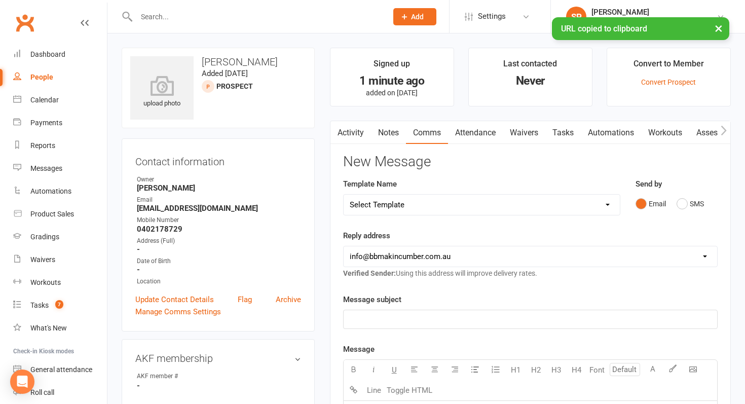
click at [429, 204] on select "Select Template [SMS] Birthday Invite Text [Email] Birthday Party [Email] Happy…" at bounding box center [481, 205] width 276 height 20
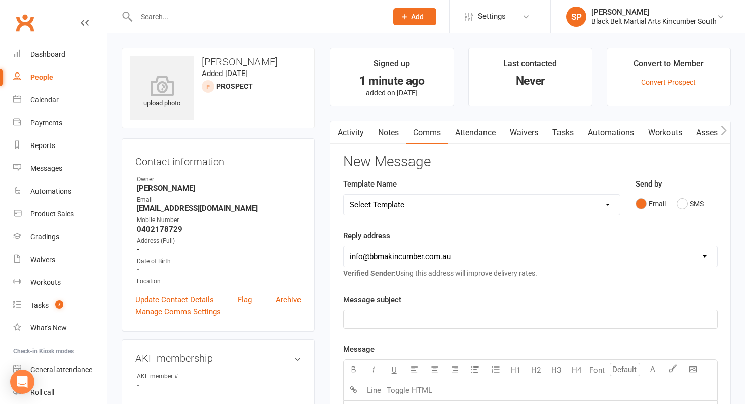
select select "5"
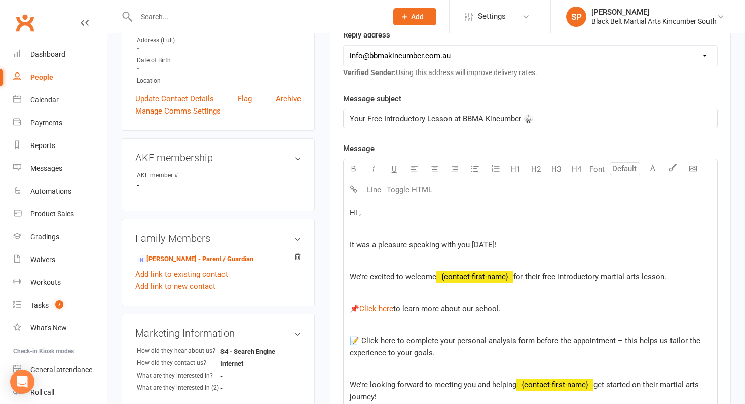
scroll to position [219, 0]
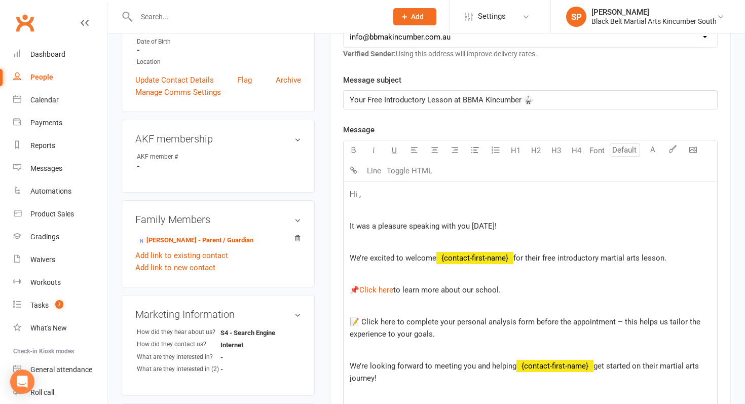
click at [359, 197] on span "Hi ," at bounding box center [355, 193] width 11 height 9
click at [666, 260] on span "for their free introductory martial arts lesson." at bounding box center [589, 257] width 153 height 9
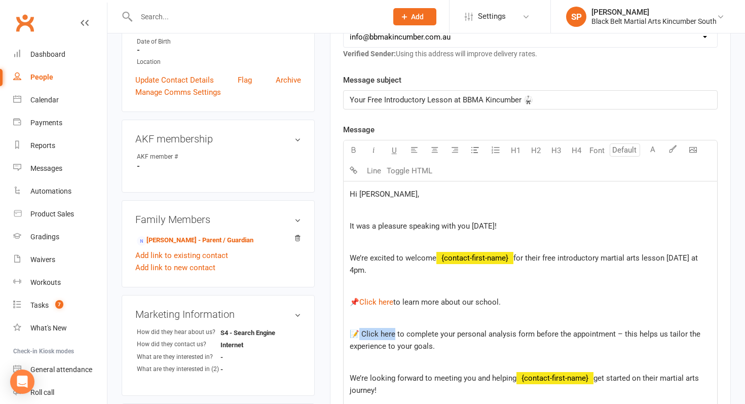
drag, startPoint x: 391, startPoint y: 332, endPoint x: 357, endPoint y: 331, distance: 33.9
click at [357, 331] on span "📝 Click here to complete your personal analysis form before the appointment – t…" at bounding box center [526, 339] width 353 height 21
click at [464, 338] on span "to complete your personal analysis form before the appointment – this helps us …" at bounding box center [524, 339] width 349 height 21
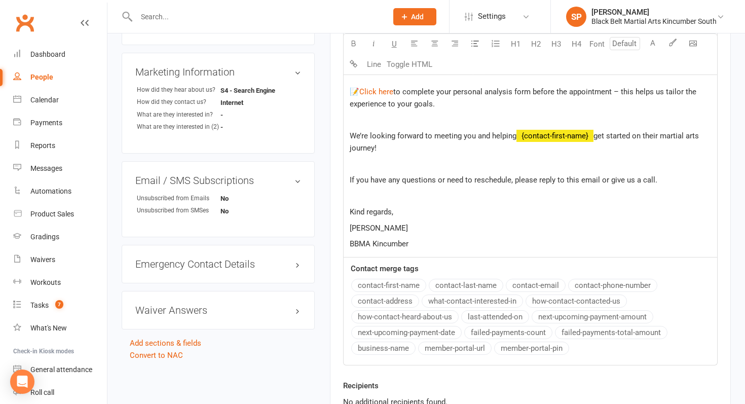
scroll to position [581, 0]
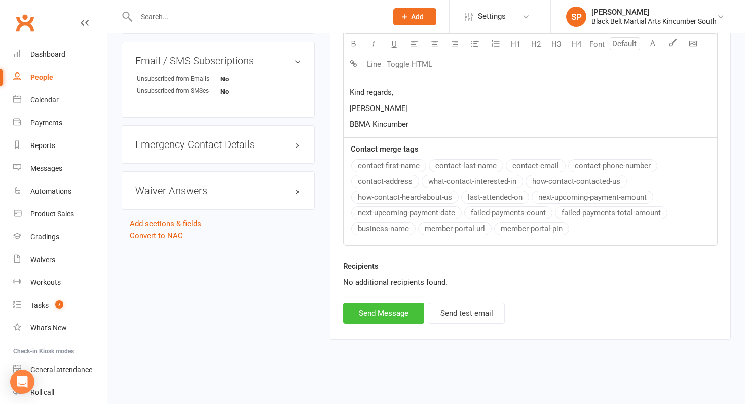
click at [379, 310] on button "Send Message" at bounding box center [383, 312] width 81 height 21
select select
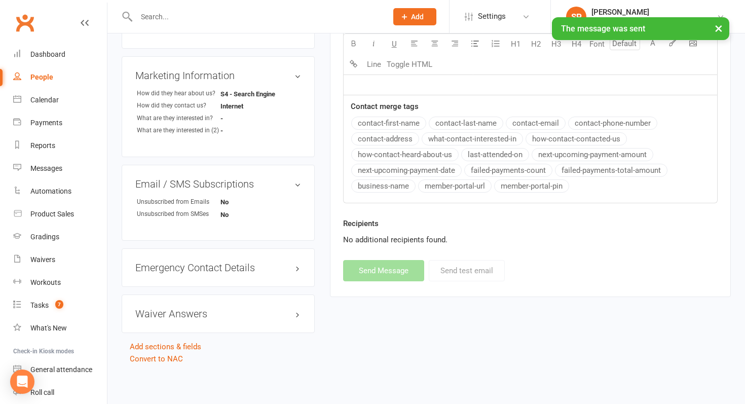
scroll to position [0, 0]
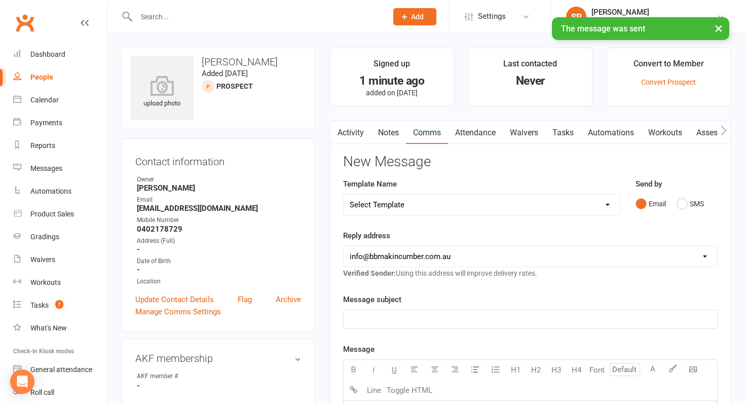
click at [162, 13] on input "text" at bounding box center [256, 17] width 247 height 14
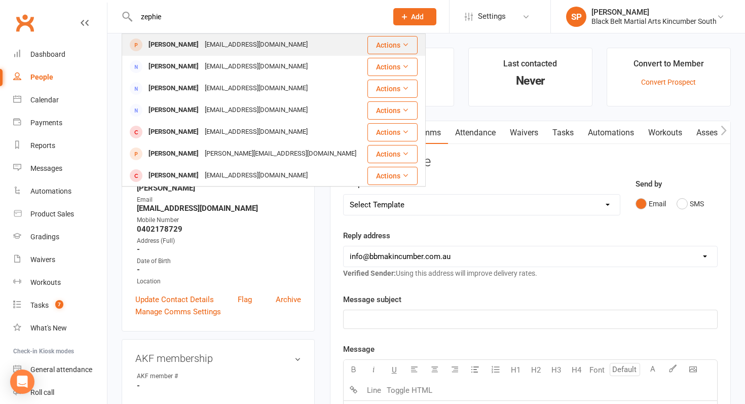
type input "zephie"
click at [162, 37] on div "[PERSON_NAME]" at bounding box center [173, 44] width 56 height 15
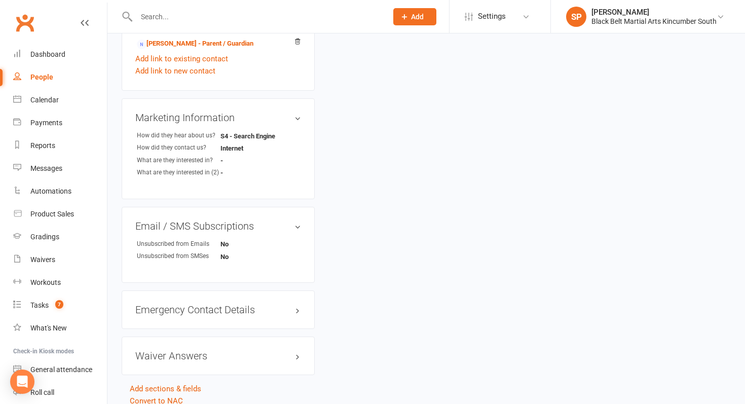
scroll to position [313, 0]
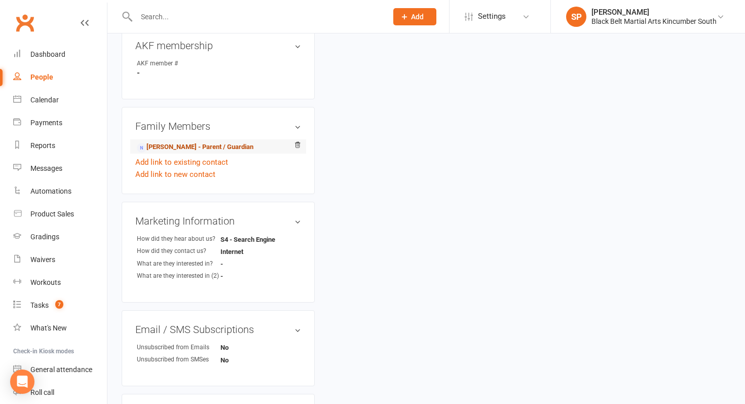
click at [215, 142] on link "[PERSON_NAME] - Parent / Guardian" at bounding box center [195, 147] width 117 height 11
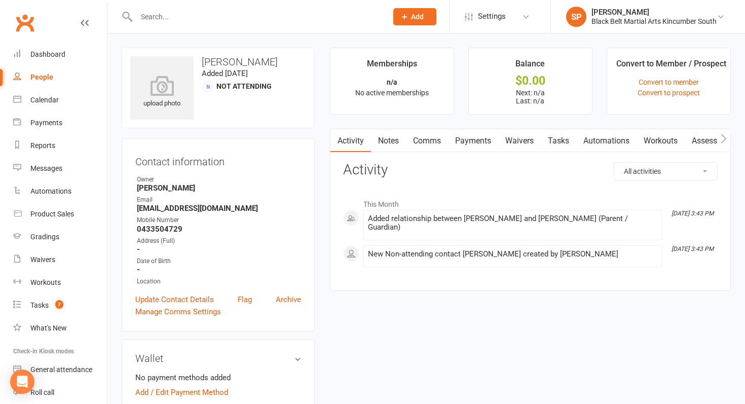
click at [517, 146] on link "Waivers" at bounding box center [519, 140] width 43 height 23
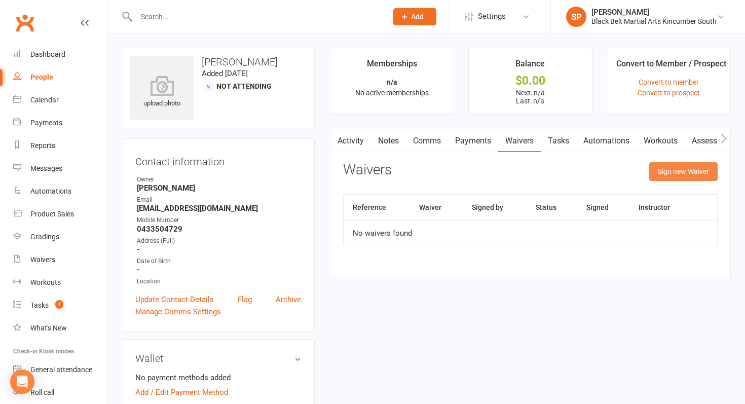
click at [680, 164] on button "Sign new Waiver" at bounding box center [683, 171] width 68 height 18
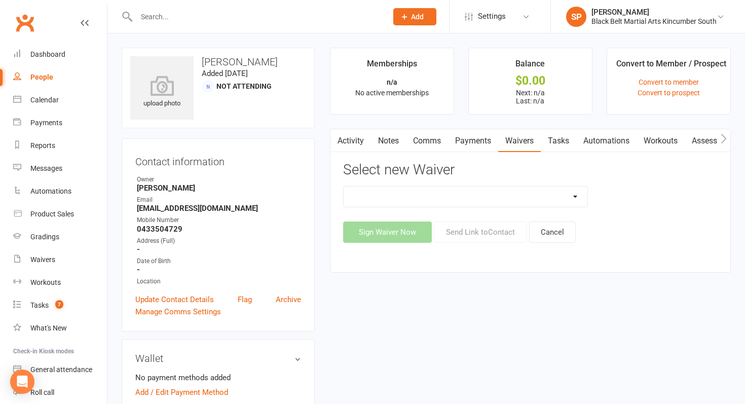
click at [498, 191] on select "Direct Debit Request Festival Enrolment Festival Trial Class Holiday Camp Waive…" at bounding box center [465, 196] width 244 height 20
select select "10335"
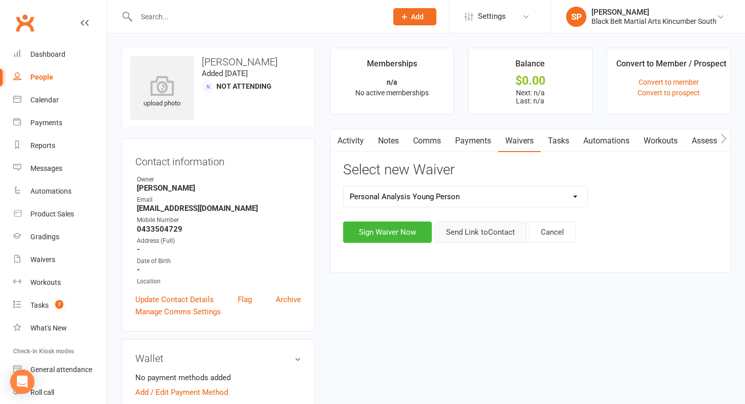
click at [486, 235] on button "Send Link to Contact" at bounding box center [480, 231] width 92 height 21
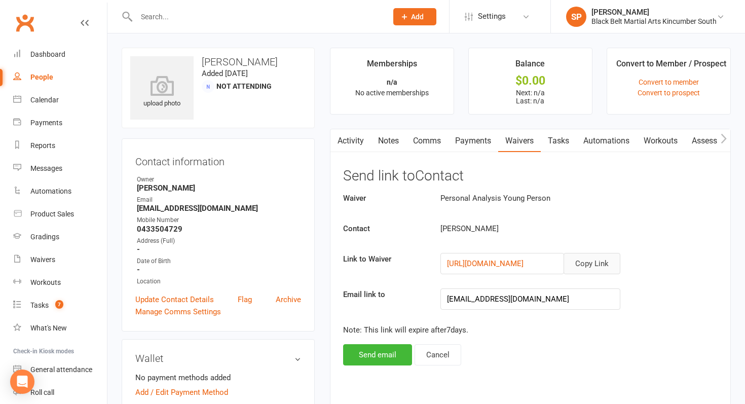
click at [609, 262] on button "Copy Link" at bounding box center [591, 263] width 57 height 21
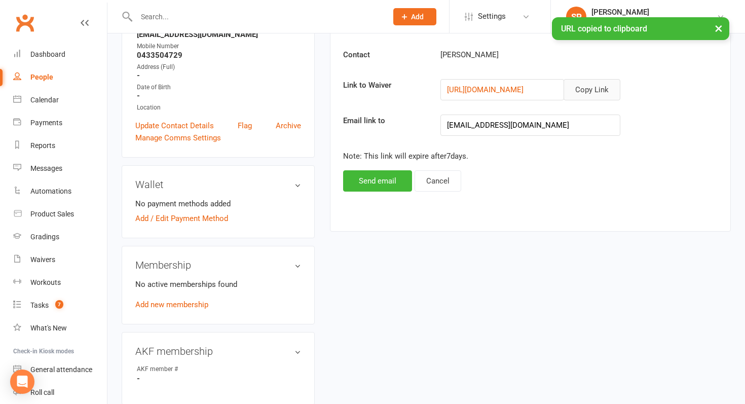
scroll to position [310, 0]
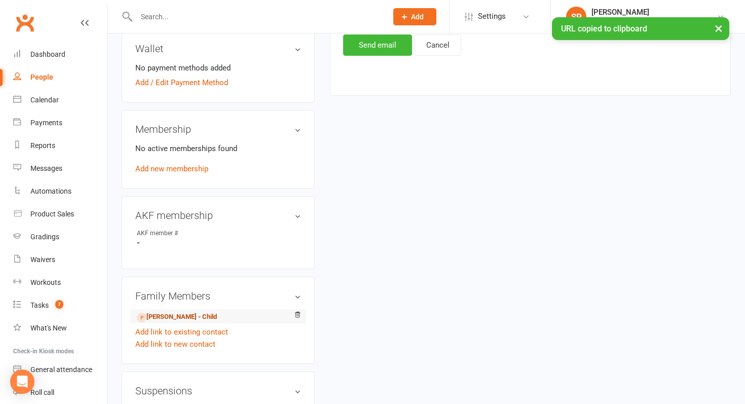
click at [179, 313] on link "[PERSON_NAME] - Child" at bounding box center [177, 317] width 80 height 11
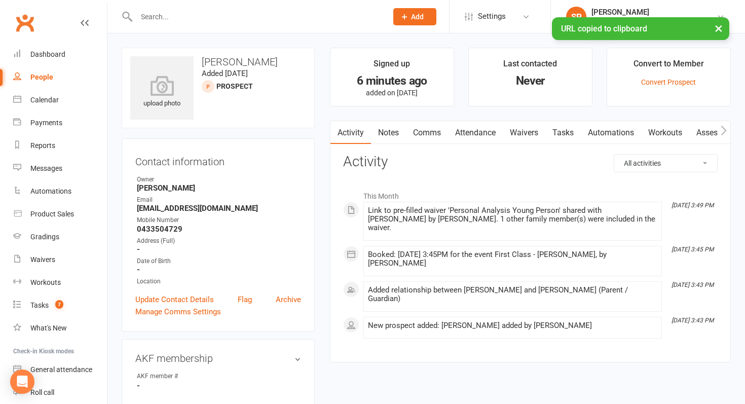
click at [417, 136] on link "Comms" at bounding box center [427, 132] width 42 height 23
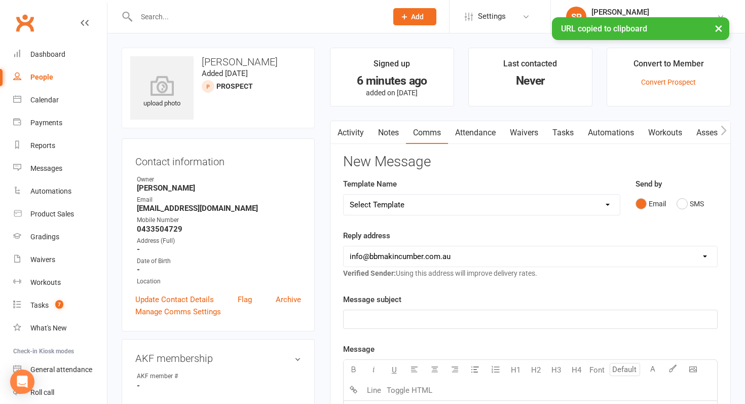
click at [454, 201] on select "Select Template [SMS] Birthday Invite Text [Email] Birthday Party [Email] Happy…" at bounding box center [481, 205] width 276 height 20
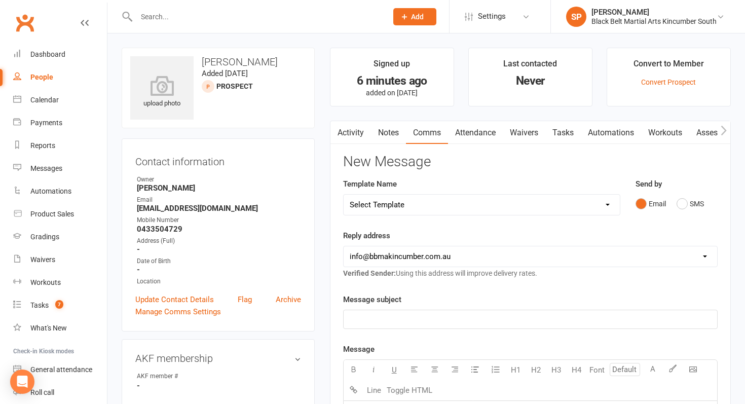
select select "5"
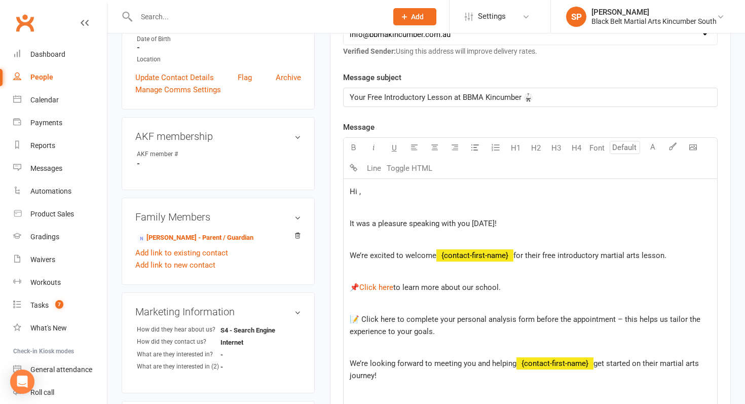
scroll to position [222, 0]
click at [359, 194] on span "Hi ," at bounding box center [355, 190] width 11 height 9
click at [666, 256] on span "for their free introductory martial arts lesson." at bounding box center [589, 254] width 153 height 9
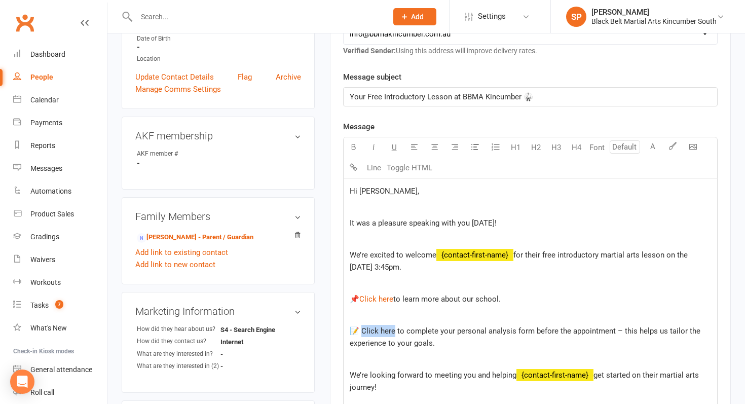
drag, startPoint x: 391, startPoint y: 331, endPoint x: 359, endPoint y: 330, distance: 31.4
click at [359, 330] on span "📝 Click here to complete your personal analysis form before the appointment – t…" at bounding box center [526, 336] width 353 height 21
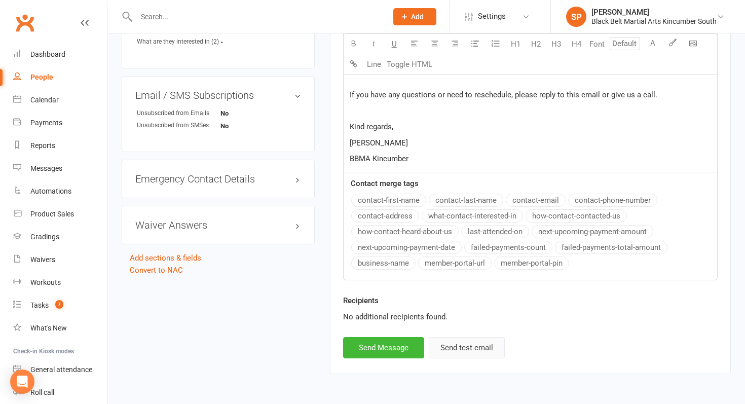
scroll to position [581, 0]
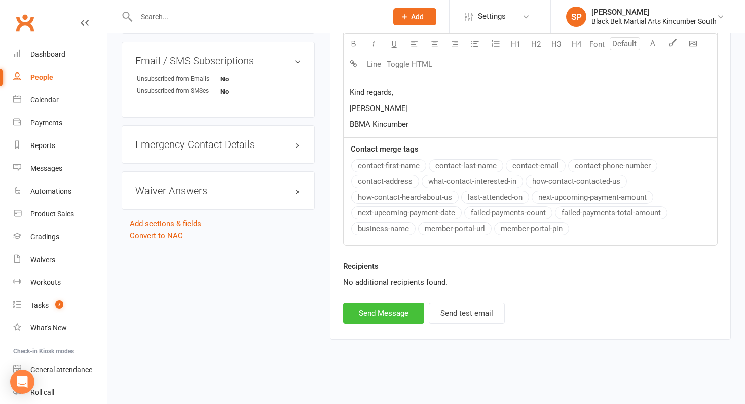
click at [383, 312] on button "Send Message" at bounding box center [383, 312] width 81 height 21
select select
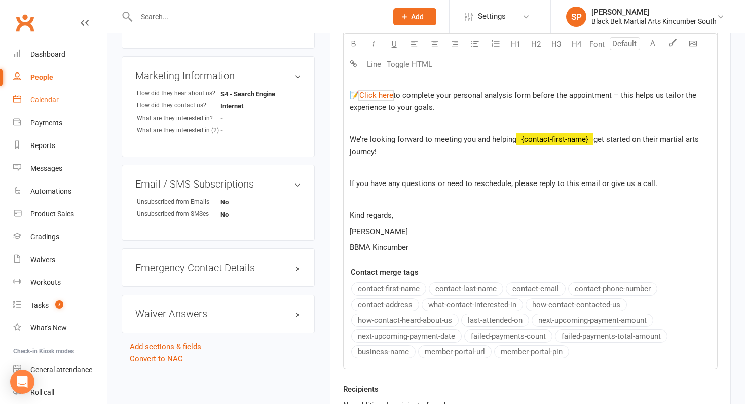
click at [46, 106] on link "Calendar" at bounding box center [60, 100] width 94 height 23
